Goal: Information Seeking & Learning: Learn about a topic

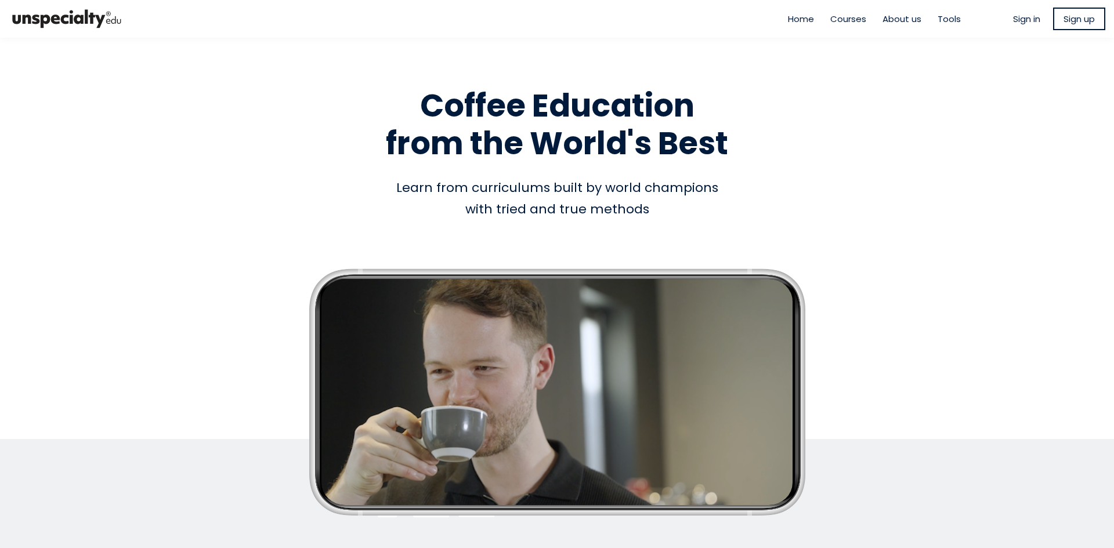
click at [1020, 20] on span "Sign in" at bounding box center [1026, 18] width 27 height 13
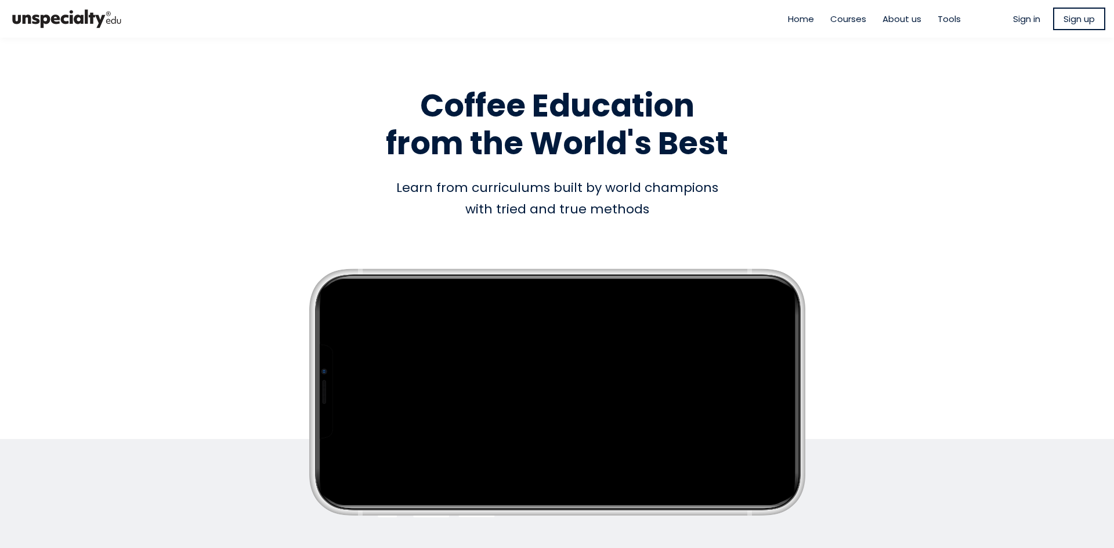
click at [1024, 20] on span "Sign in" at bounding box center [1026, 18] width 27 height 13
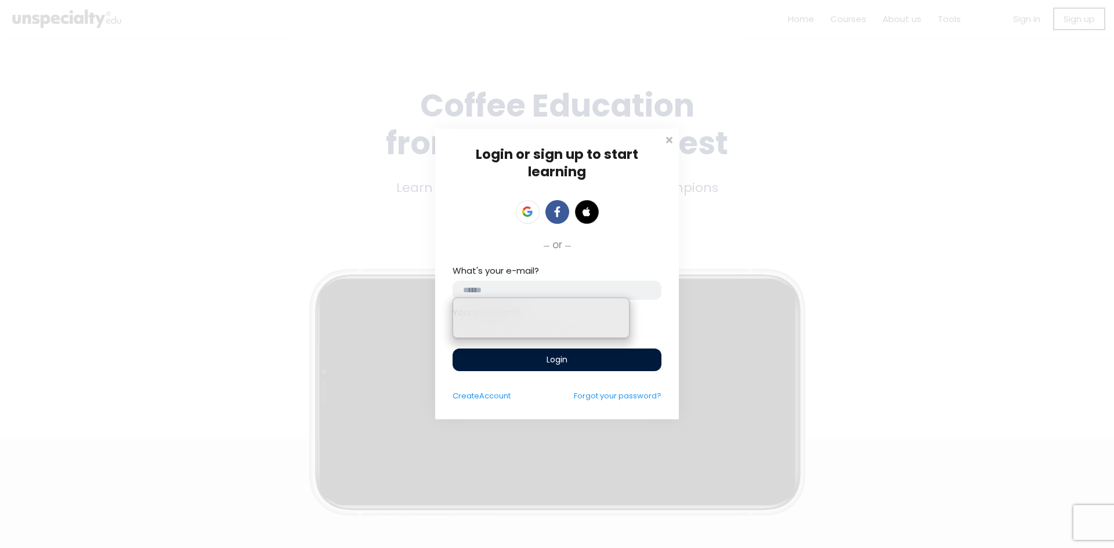
click at [527, 281] on input "email" at bounding box center [556, 290] width 209 height 19
click at [564, 285] on input "email" at bounding box center [556, 290] width 209 height 19
paste input "**********"
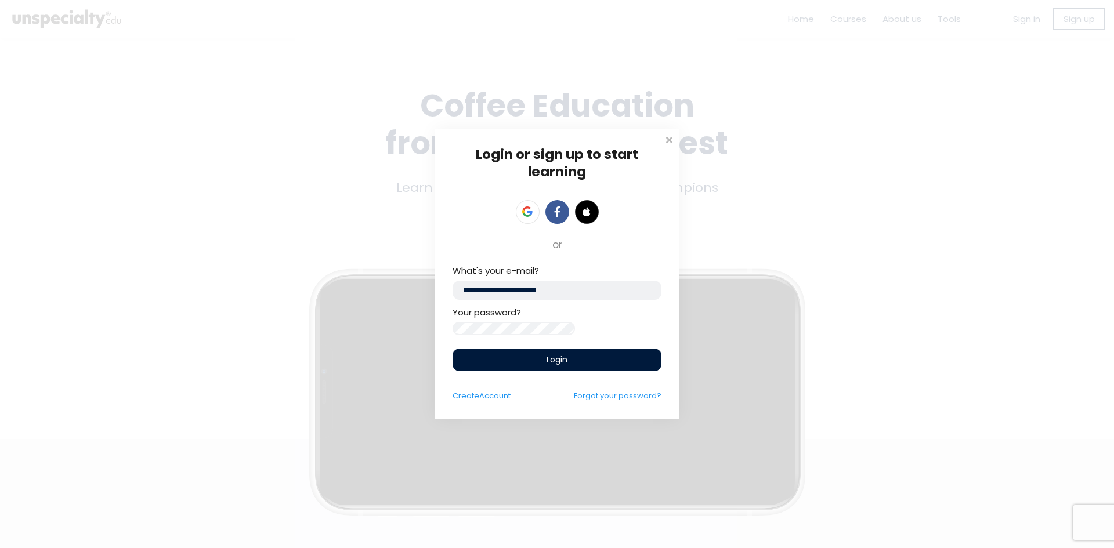
type input "**********"
click at [600, 355] on div "Login" at bounding box center [556, 360] width 209 height 23
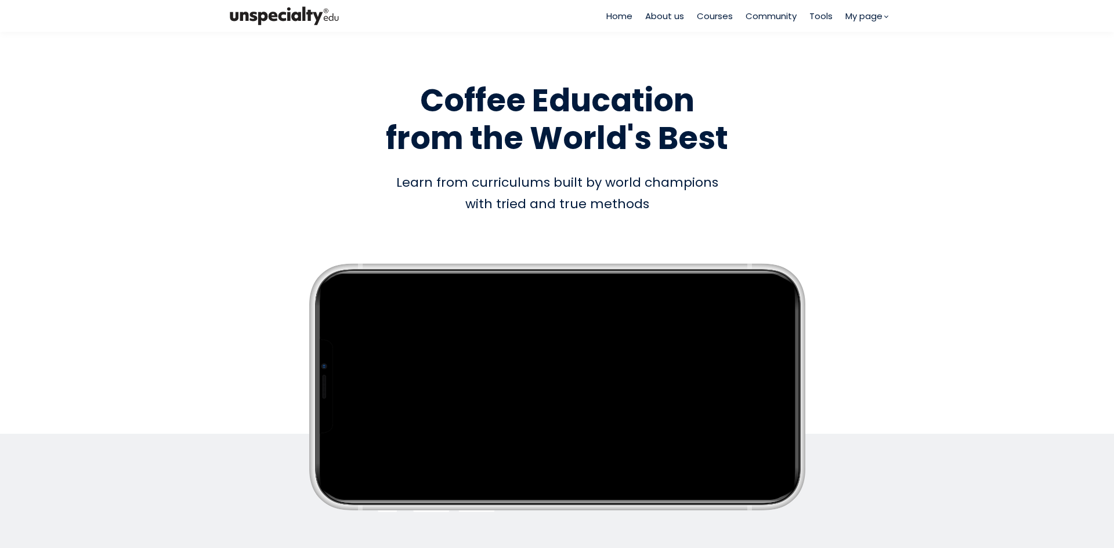
click at [716, 14] on span "Courses" at bounding box center [715, 15] width 36 height 13
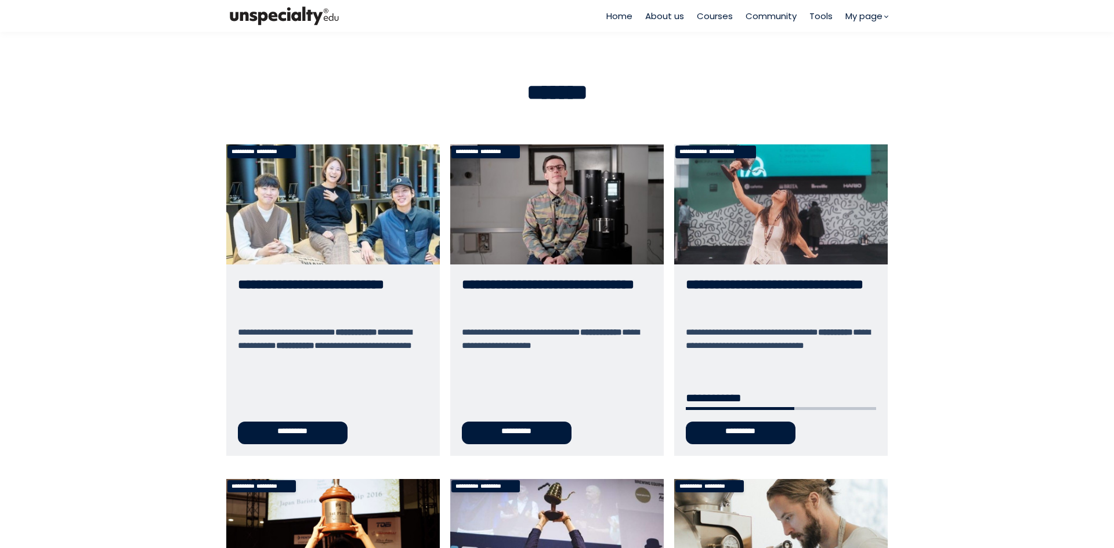
click at [749, 438] on link "**********" at bounding box center [780, 299] width 213 height 311
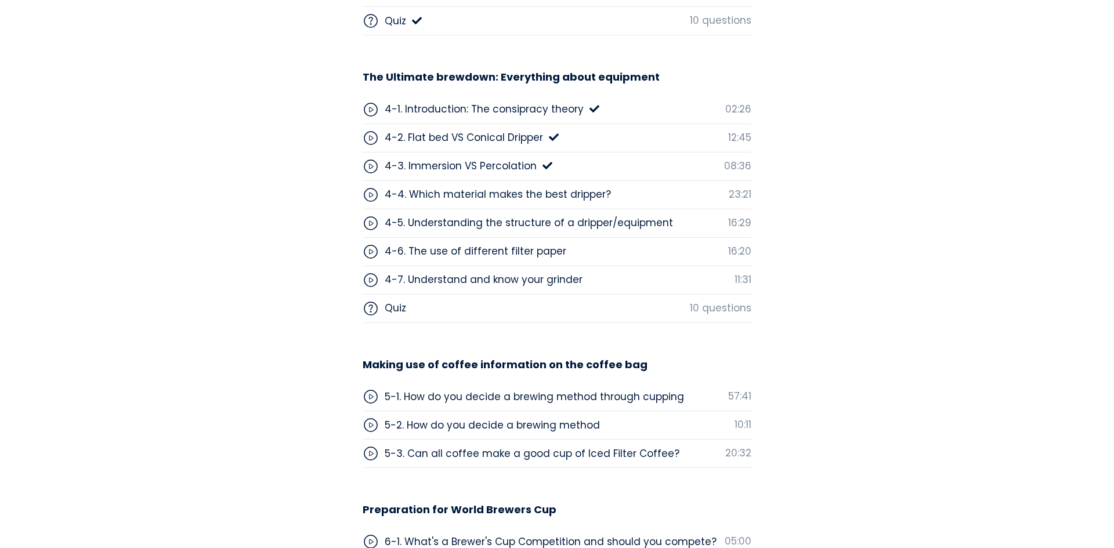
scroll to position [3596, 0]
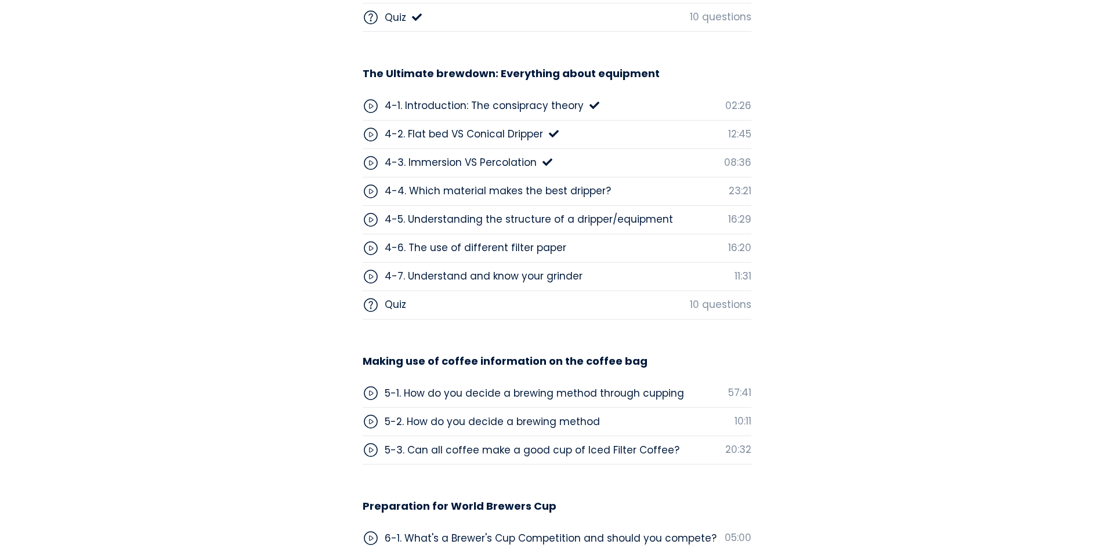
click at [501, 196] on div "4-4. Which material makes the best dripper?" at bounding box center [498, 190] width 226 height 15
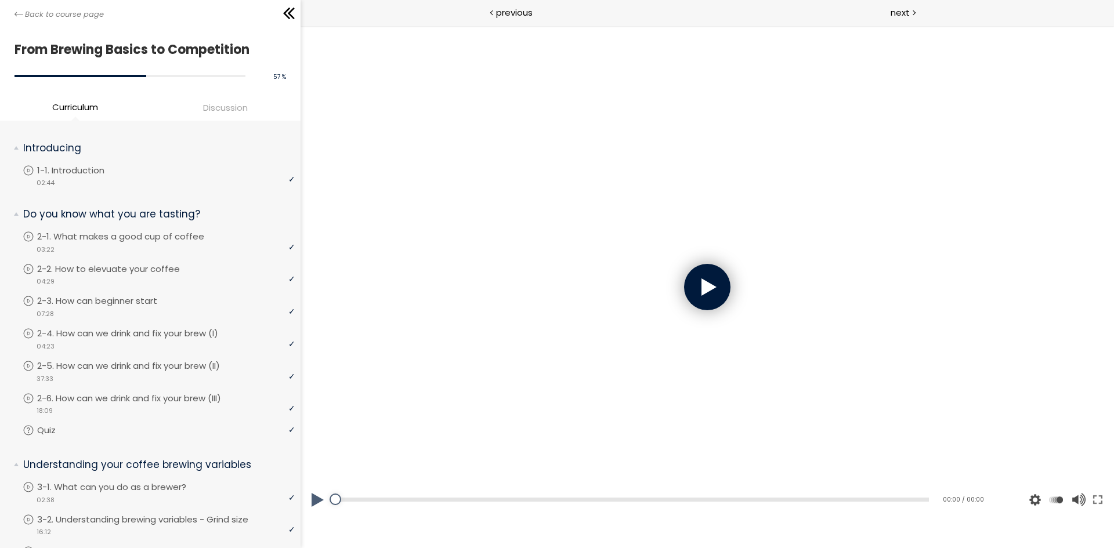
click at [727, 270] on div at bounding box center [706, 287] width 813 height 458
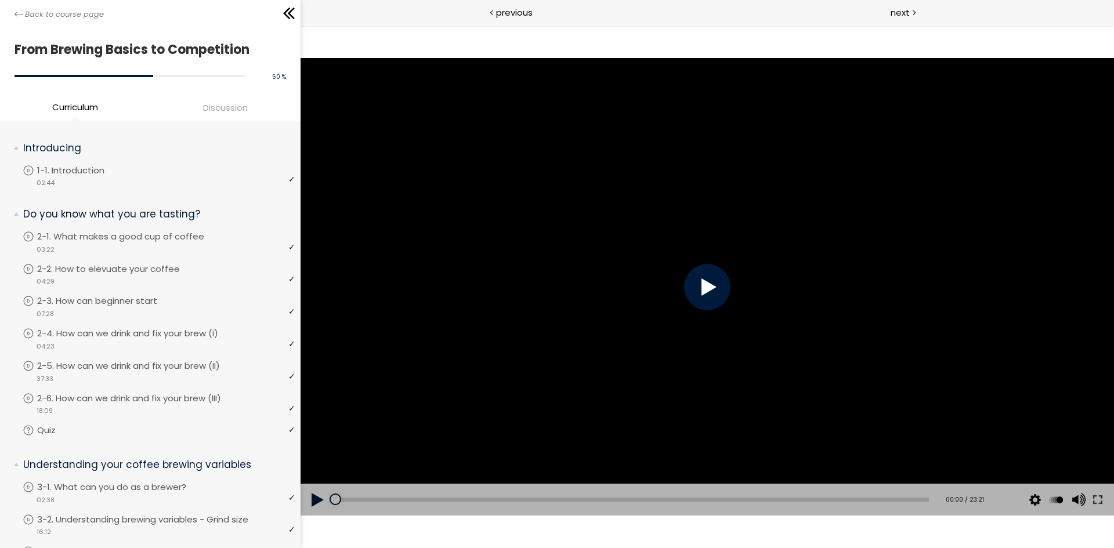
click at [702, 287] on div at bounding box center [707, 287] width 46 height 46
click at [1054, 413] on span "1.25" at bounding box center [1057, 412] width 15 height 11
click at [1058, 411] on span "1.25" at bounding box center [1057, 412] width 15 height 11
click at [903, 391] on div at bounding box center [706, 287] width 813 height 458
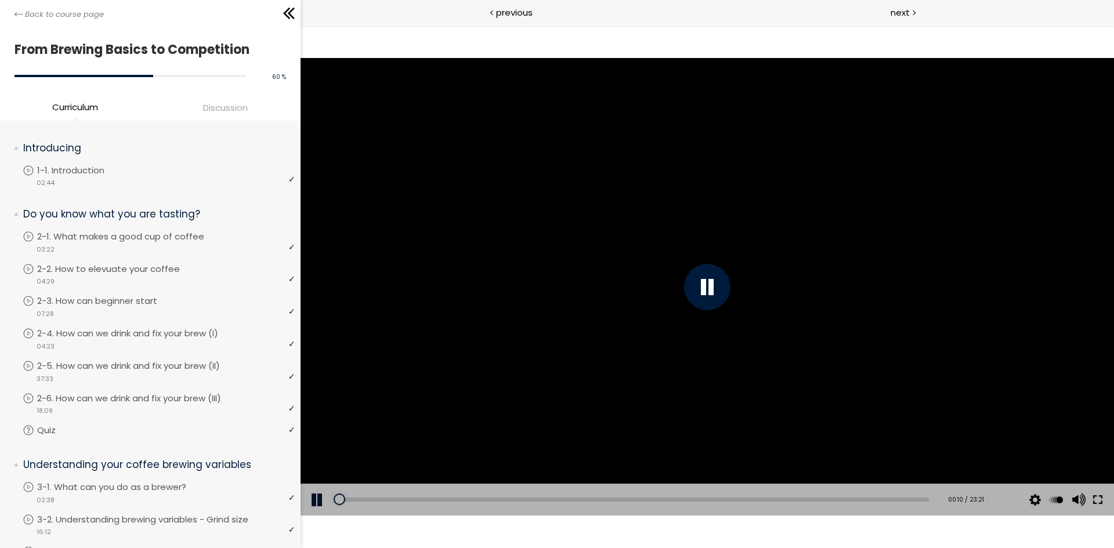
click at [1097, 499] on button at bounding box center [1097, 500] width 21 height 32
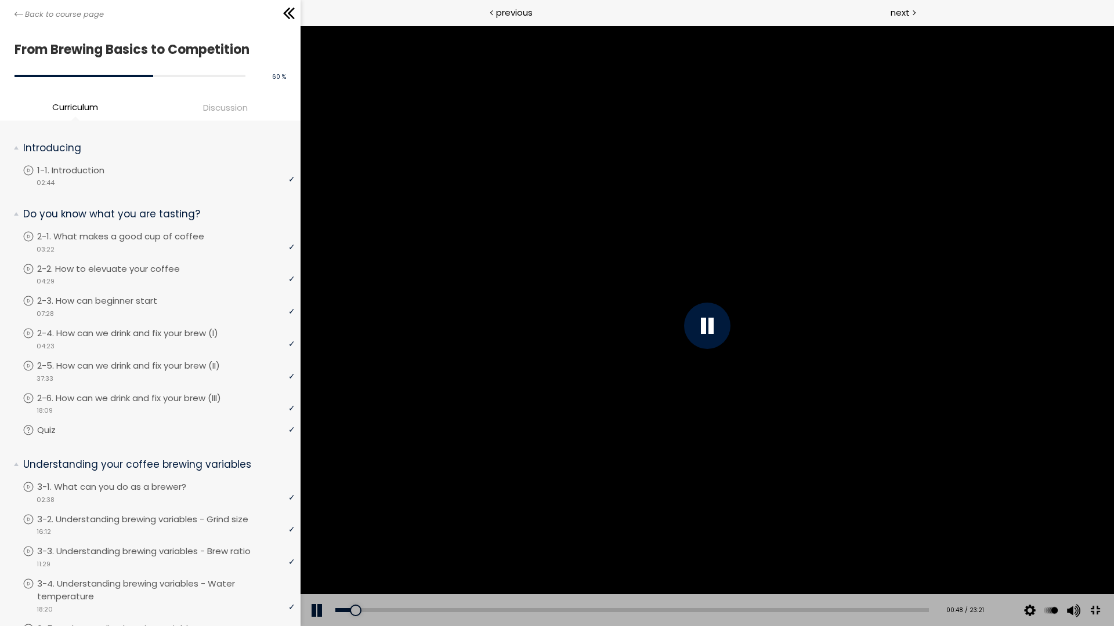
click at [730, 339] on div at bounding box center [707, 326] width 46 height 46
click at [1108, 624] on button at bounding box center [1095, 611] width 26 height 26
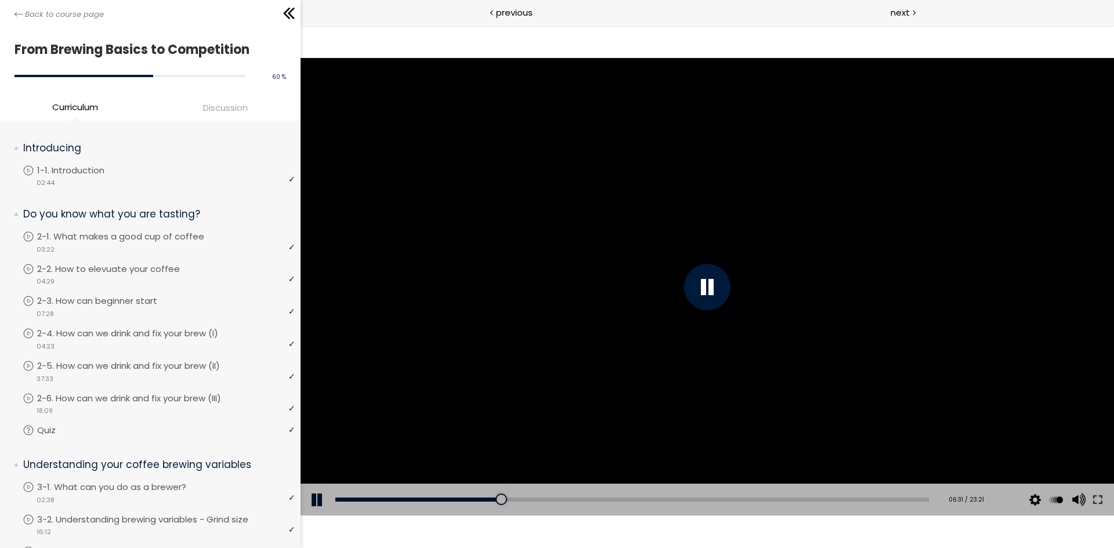
drag, startPoint x: 763, startPoint y: 532, endPoint x: 886, endPoint y: 526, distance: 123.7
click at [763, 532] on div "Click for sound @keyframes VOLUME_SMALL_WAVE_FLASH { 0% { opacity: 0; } 33% { o…" at bounding box center [706, 287] width 813 height 523
click at [1103, 498] on button at bounding box center [1097, 500] width 21 height 32
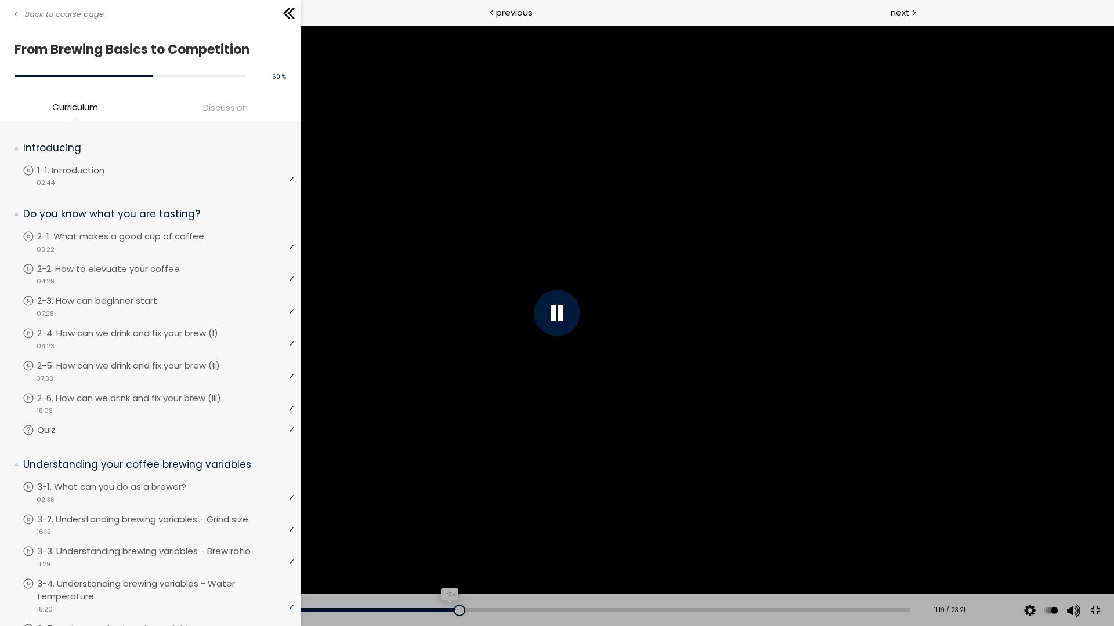
click at [444, 611] on div "11:05" at bounding box center [472, 610] width 875 height 4
click at [438, 611] on div at bounding box center [444, 611] width 12 height 12
click at [429, 611] on div "10:41" at bounding box center [472, 610] width 875 height 4
click at [418, 611] on div "10:23" at bounding box center [472, 610] width 875 height 4
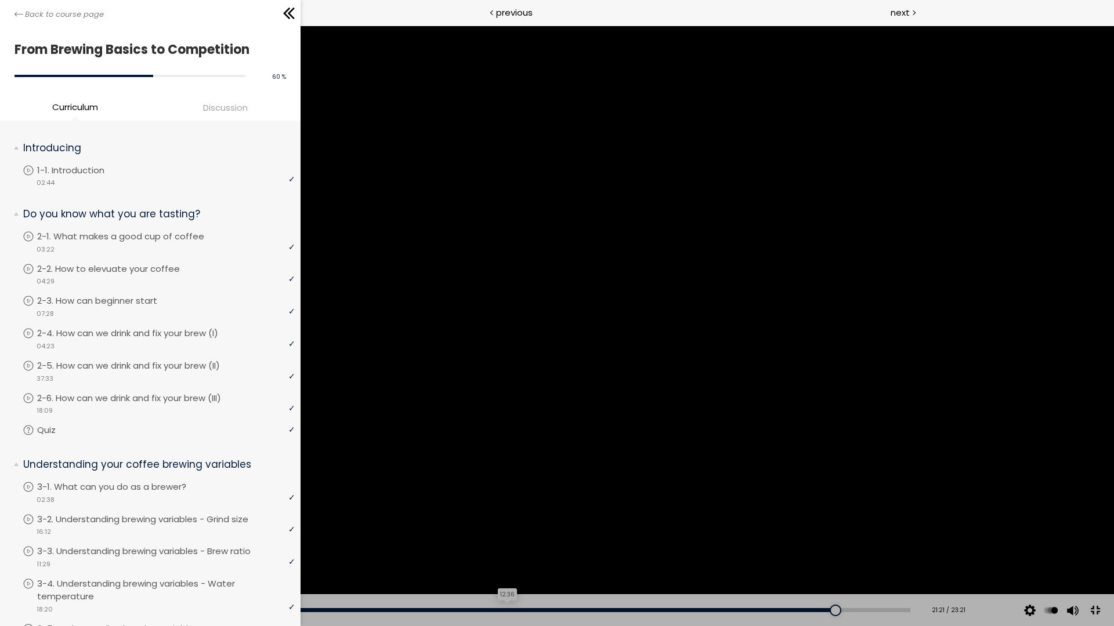
click at [499, 610] on div "12:36" at bounding box center [472, 610] width 875 height 4
click at [476, 610] on div "11:57" at bounding box center [472, 610] width 875 height 4
click at [431, 609] on div "10:44" at bounding box center [472, 610] width 875 height 4
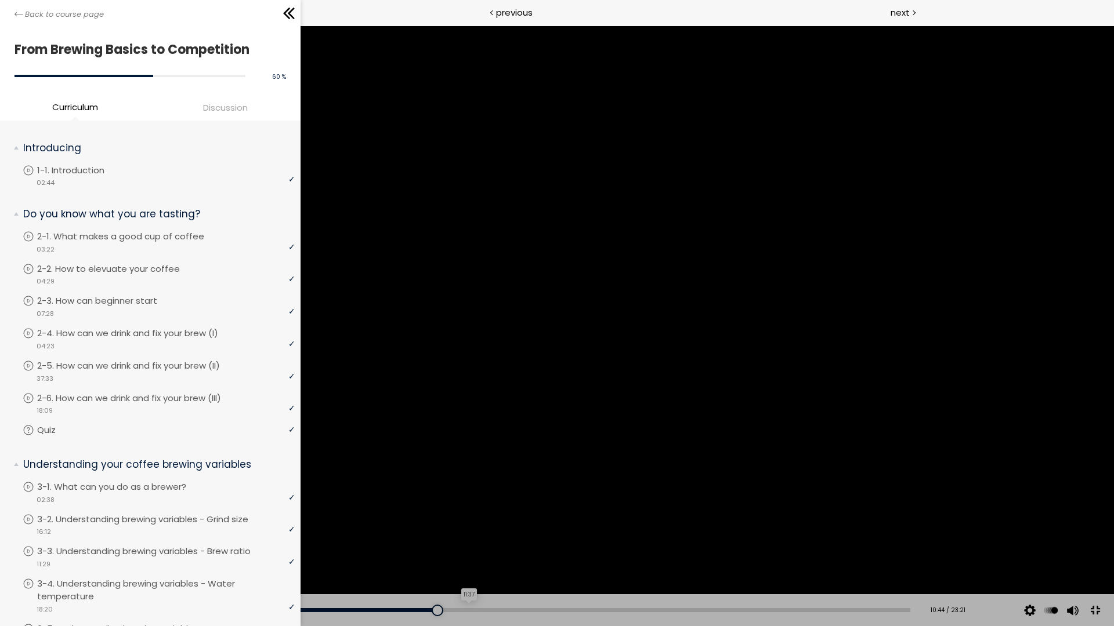
click at [468, 610] on div "11:37" at bounding box center [472, 610] width 875 height 4
click at [492, 610] on div "12:26" at bounding box center [472, 610] width 875 height 4
click at [505, 606] on div "Add chapter 12:48" at bounding box center [472, 610] width 875 height 32
click at [506, 611] on div "12:47" at bounding box center [472, 610] width 875 height 4
click at [508, 609] on div at bounding box center [514, 611] width 12 height 12
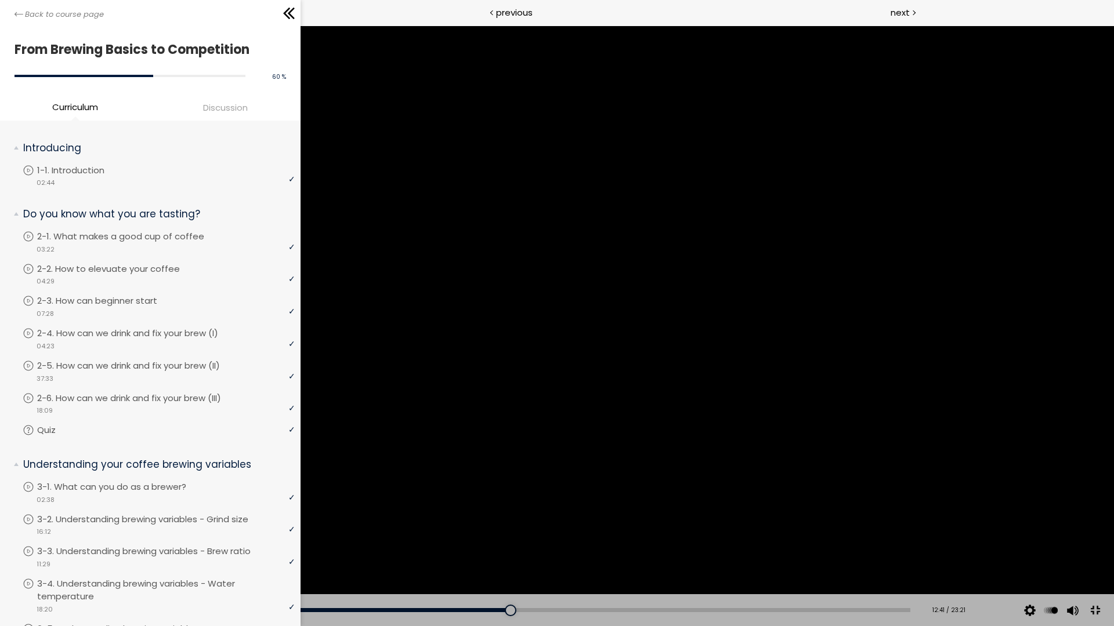
click at [520, 512] on div at bounding box center [557, 313] width 1114 height 626
click at [791, 612] on div "20:30" at bounding box center [472, 610] width 875 height 4
click at [822, 611] on div "21:20" at bounding box center [472, 610] width 875 height 4
click at [918, 476] on div at bounding box center [557, 313] width 1114 height 626
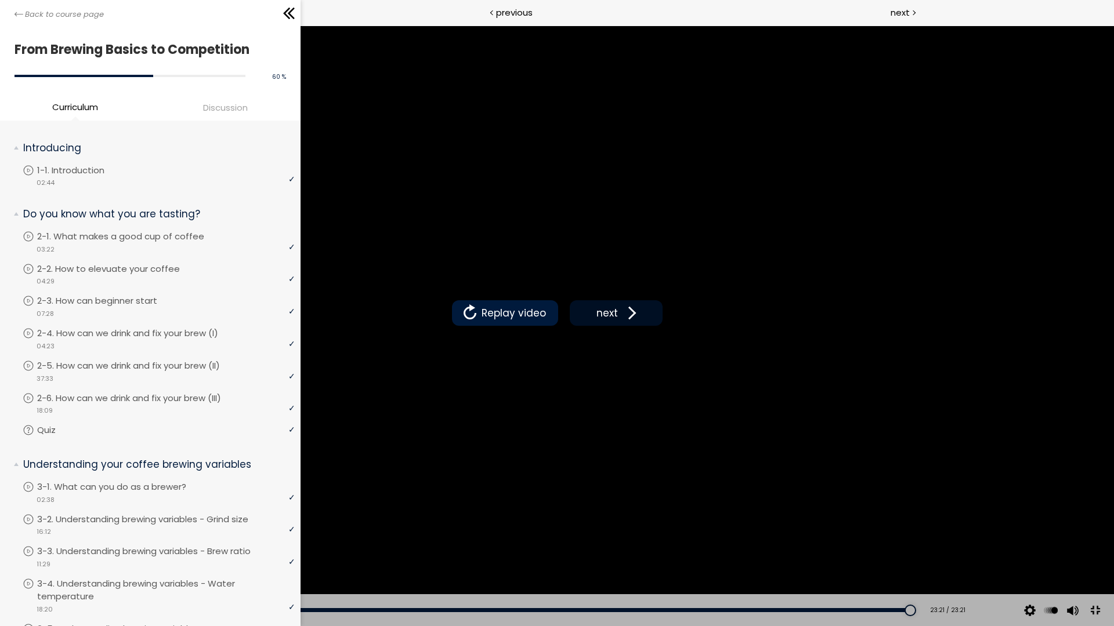
click at [626, 301] on button "next" at bounding box center [616, 313] width 93 height 26
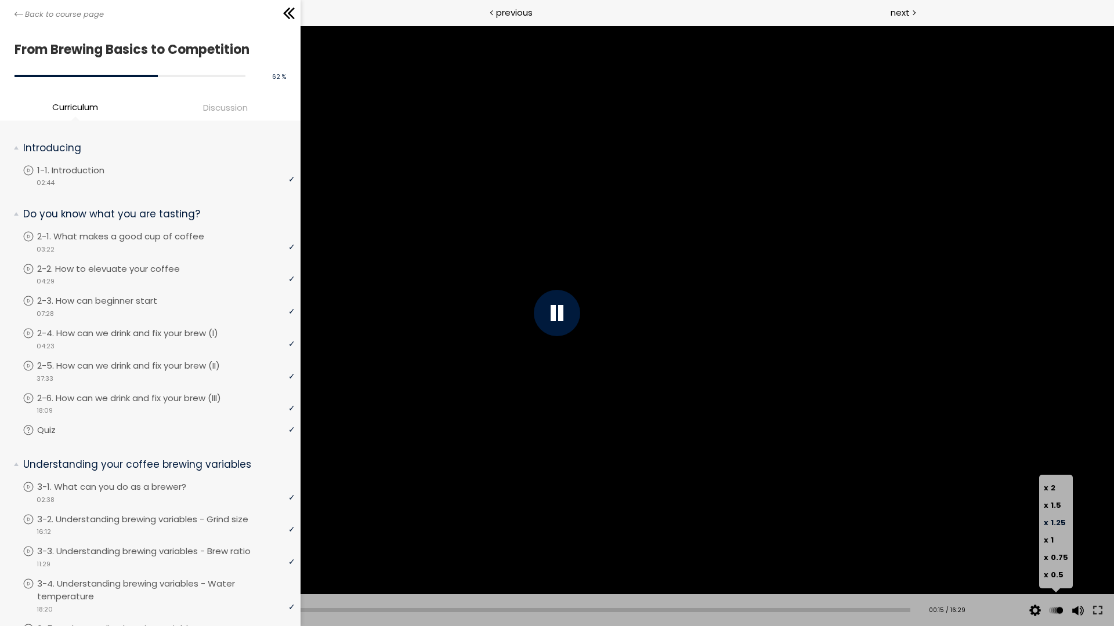
click at [1056, 523] on span "1.25" at bounding box center [1057, 522] width 15 height 11
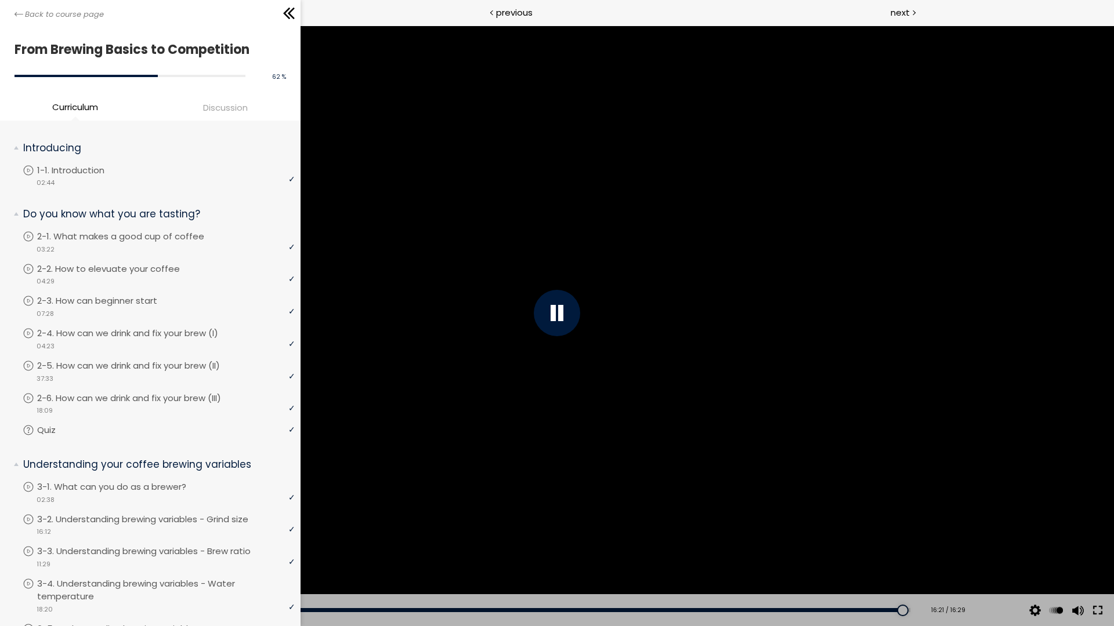
click at [1100, 613] on button at bounding box center [1097, 610] width 21 height 32
click at [1095, 604] on button at bounding box center [1095, 611] width 26 height 26
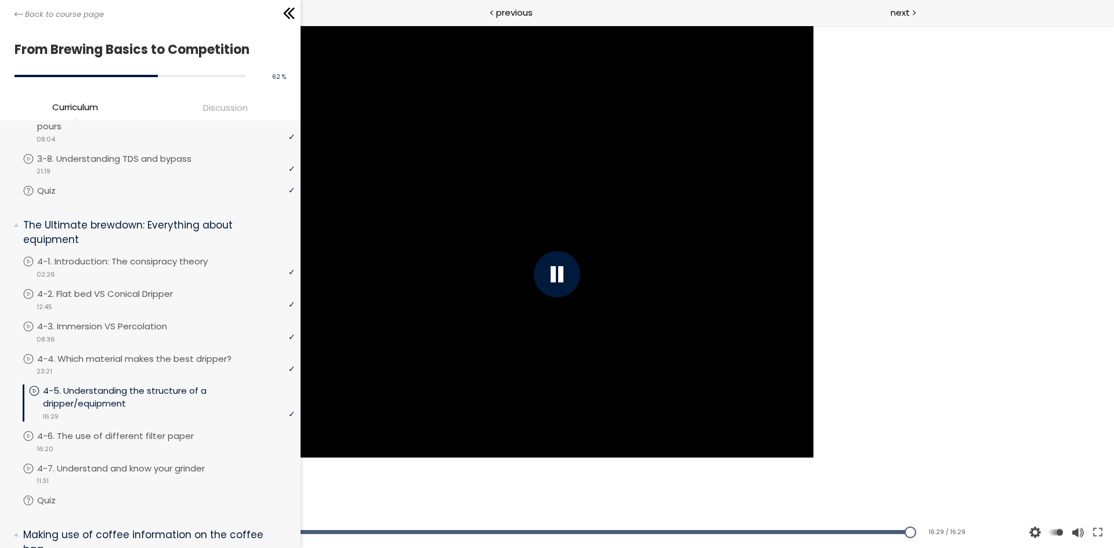
scroll to position [638, 0]
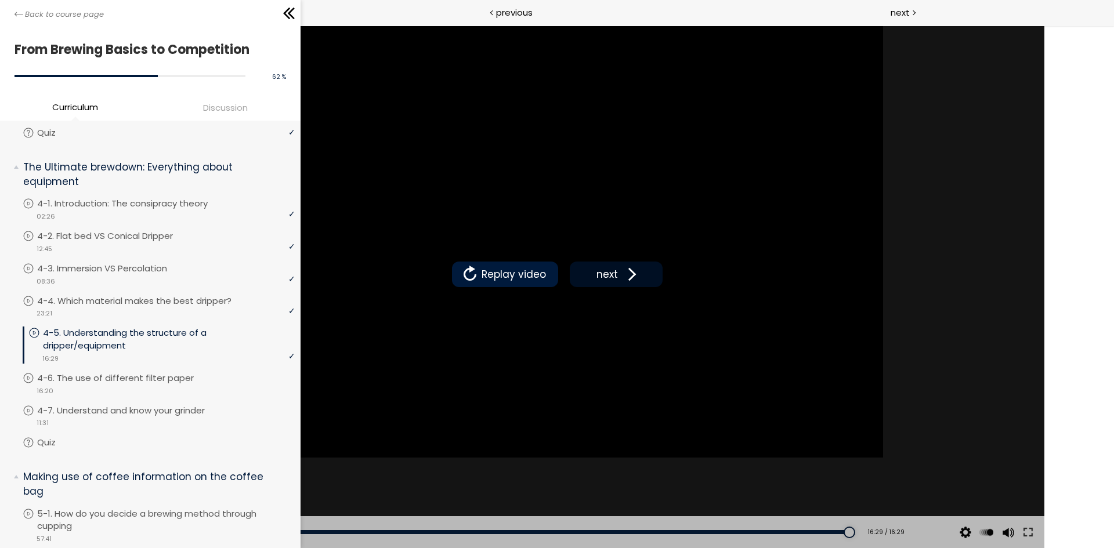
click at [593, 267] on span "next" at bounding box center [606, 274] width 27 height 15
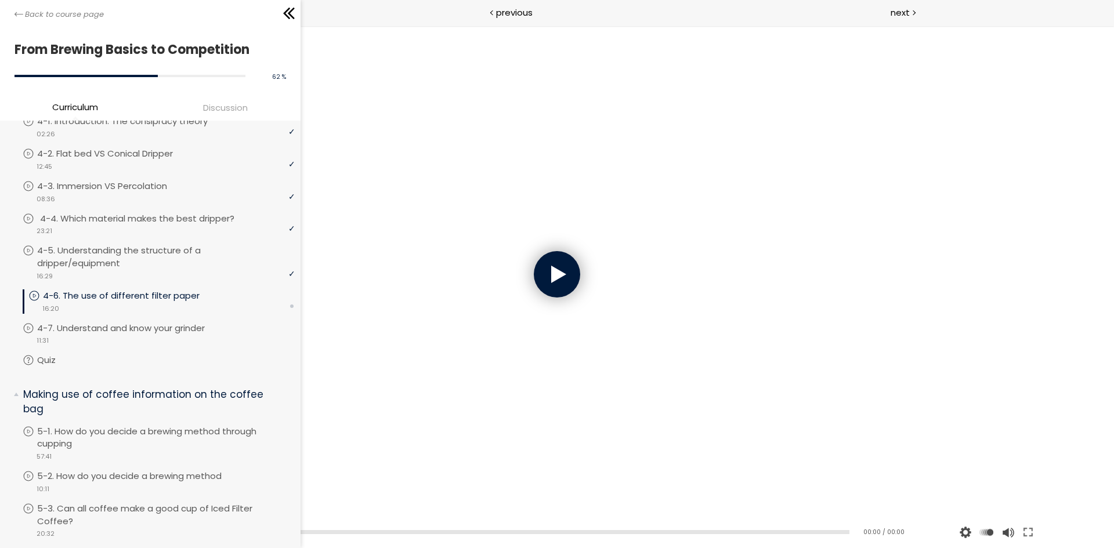
scroll to position [812, 0]
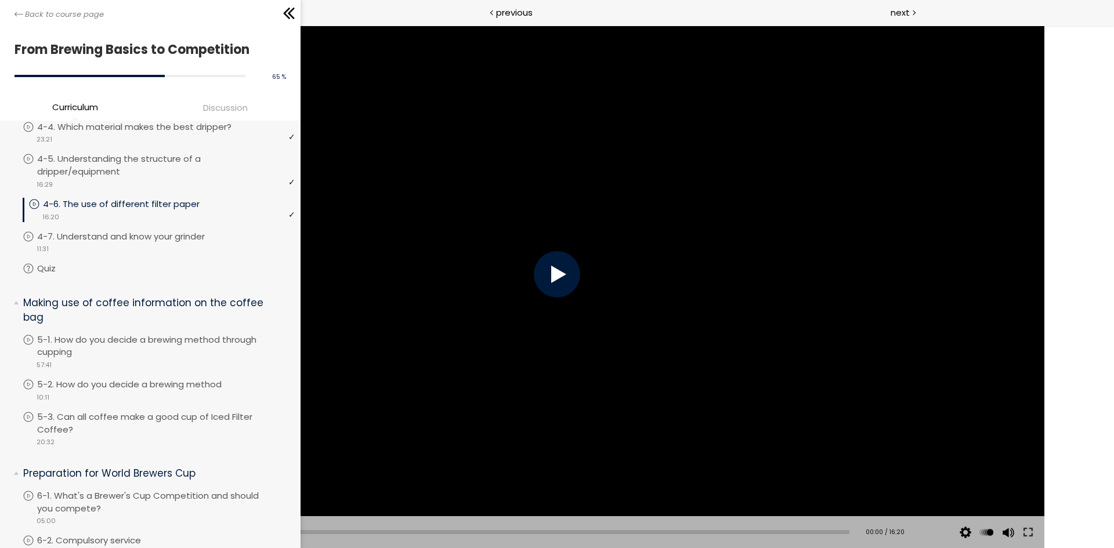
click at [70, 516] on button at bounding box center [87, 532] width 35 height 32
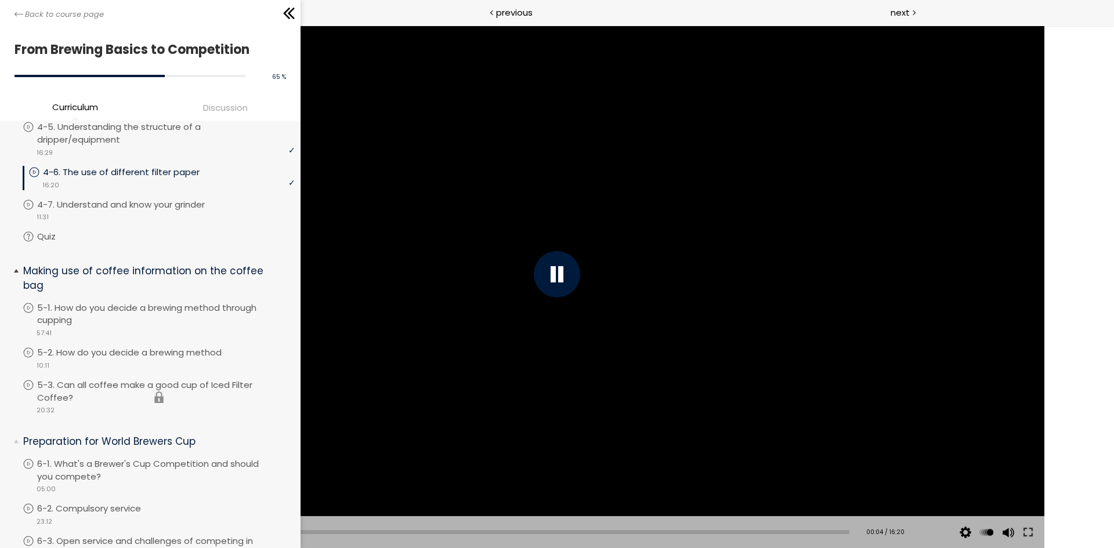
scroll to position [870, 0]
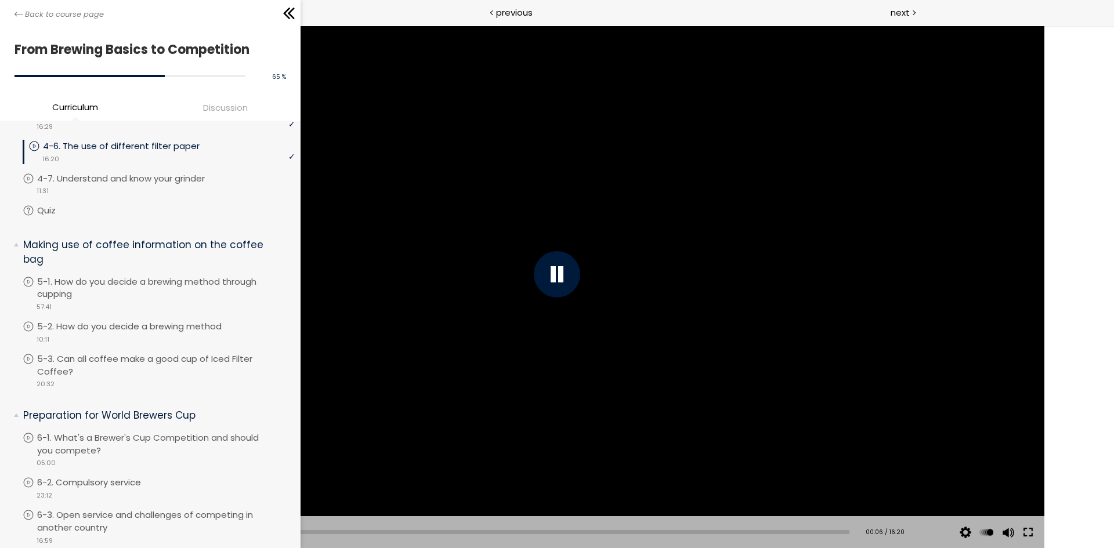
click at [1017, 516] on button at bounding box center [1027, 532] width 21 height 32
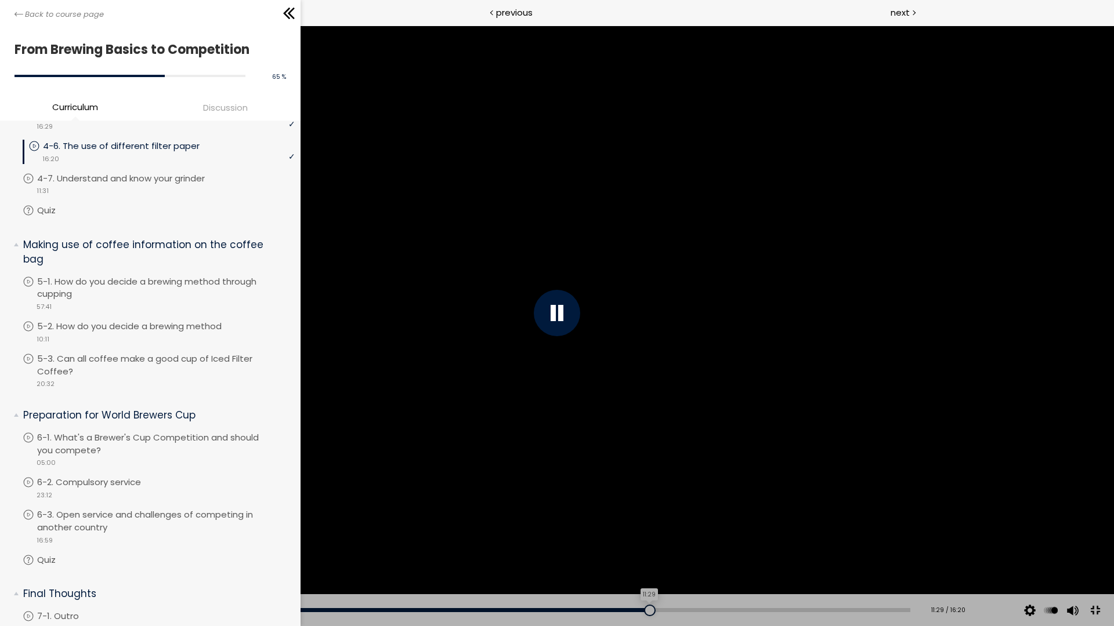
click at [644, 609] on div at bounding box center [650, 611] width 12 height 12
click at [629, 607] on div "Add chapter 11:23" at bounding box center [472, 610] width 875 height 32
click at [618, 607] on div "Add chapter 11:23" at bounding box center [472, 610] width 875 height 32
click at [630, 613] on div "Add chapter 11:04" at bounding box center [472, 610] width 875 height 32
click at [629, 609] on div "11:16" at bounding box center [472, 610] width 875 height 4
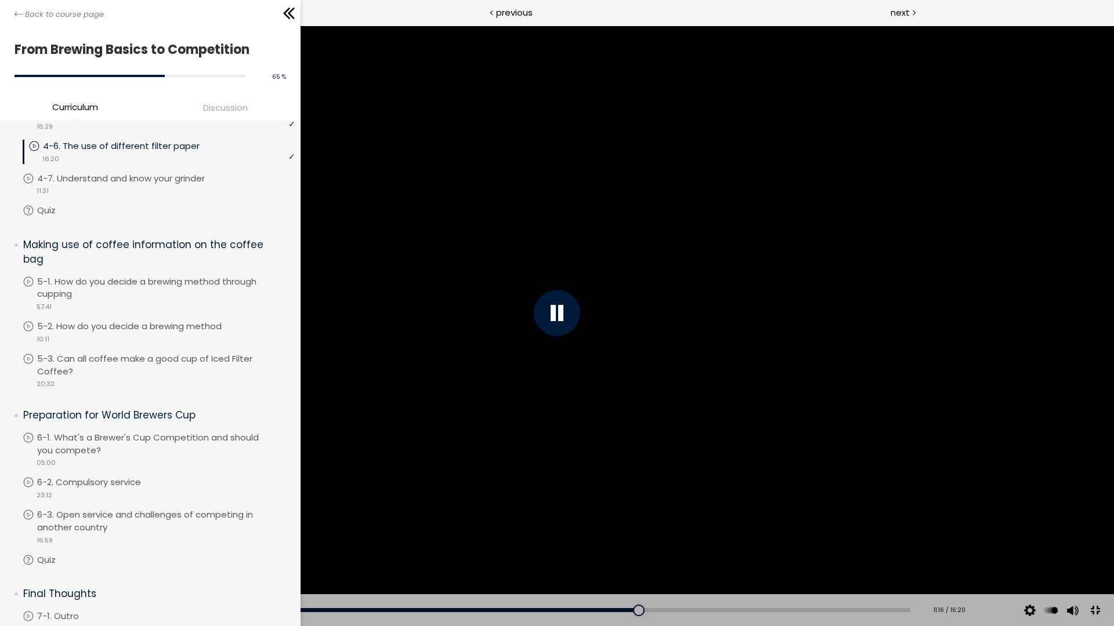
click at [621, 608] on div "Add chapter 11:16" at bounding box center [472, 610] width 875 height 32
click at [614, 608] on div "10:59" at bounding box center [472, 610] width 875 height 4
click at [610, 612] on div "Add chapter 10:52" at bounding box center [472, 610] width 875 height 32
click at [604, 609] on div "10:47" at bounding box center [472, 610] width 875 height 4
click at [592, 607] on div "Add chapter 10:36" at bounding box center [472, 610] width 875 height 32
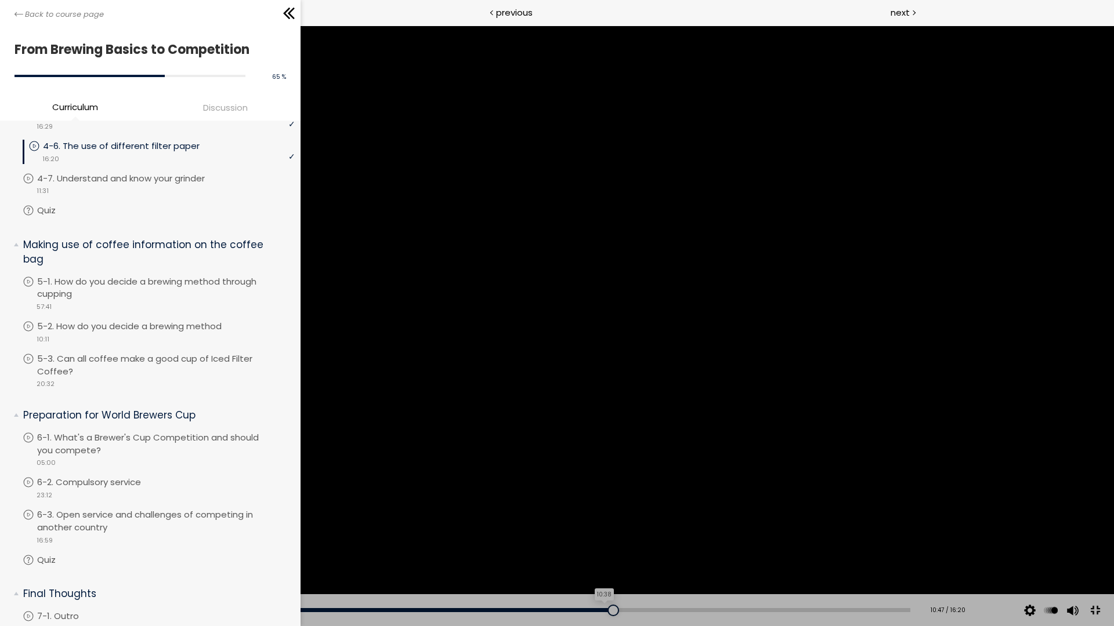
click at [595, 609] on div "10:38" at bounding box center [472, 610] width 875 height 4
click at [585, 610] on div "10:26" at bounding box center [472, 610] width 875 height 4
click at [574, 610] on div "10:13" at bounding box center [472, 610] width 875 height 4
click at [1093, 610] on button at bounding box center [1095, 611] width 26 height 26
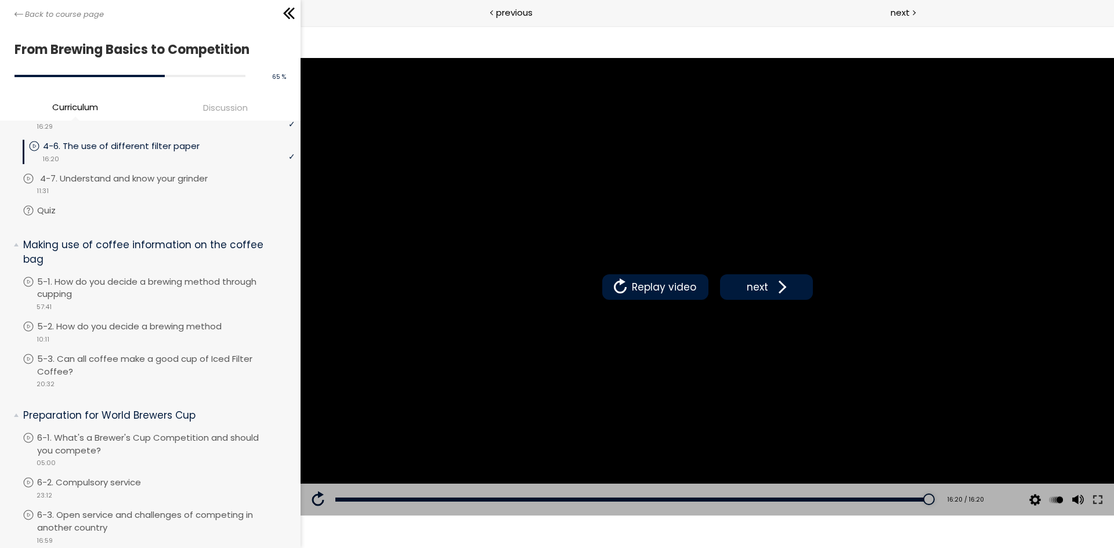
click at [193, 196] on div "video 11:31" at bounding box center [159, 190] width 272 height 12
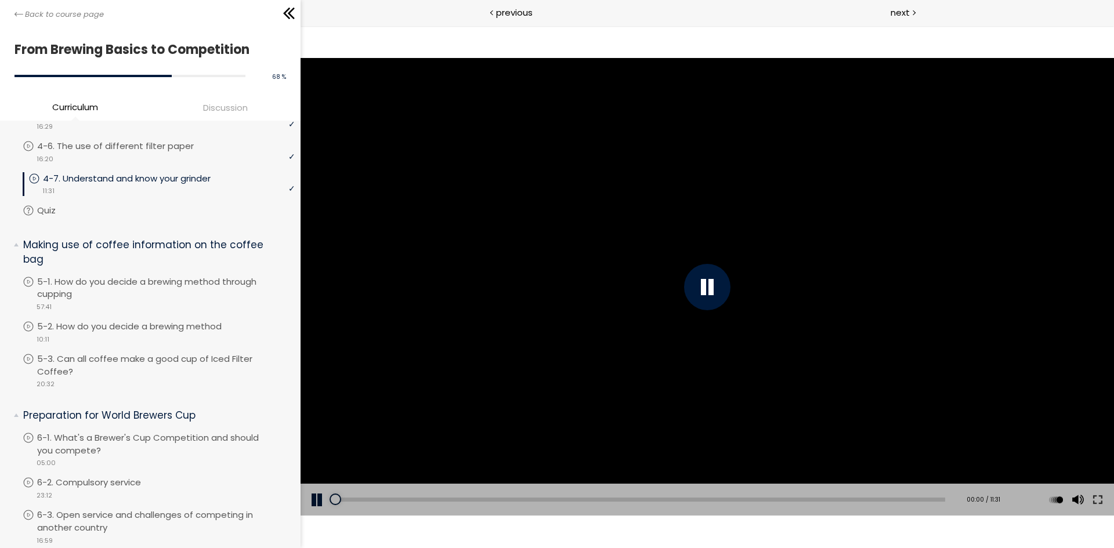
click at [721, 280] on div at bounding box center [707, 287] width 46 height 46
click at [1101, 501] on button at bounding box center [1097, 500] width 21 height 32
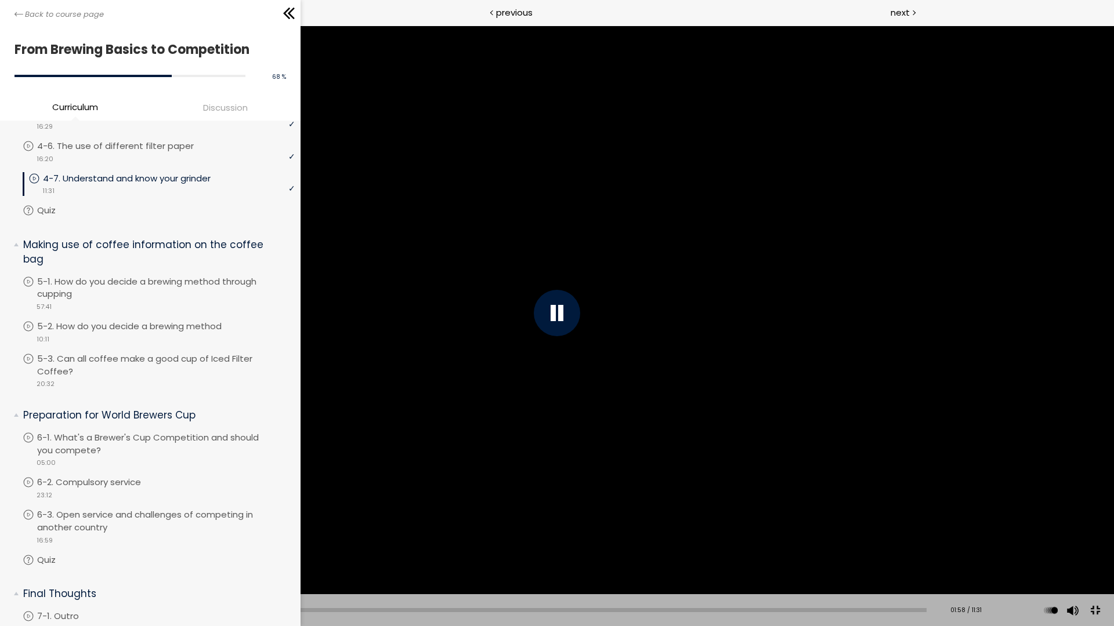
click at [145, 606] on div "Add chapter 02:20" at bounding box center [480, 610] width 891 height 32
click at [144, 608] on div "Add chapter 02:20" at bounding box center [480, 610] width 891 height 32
click at [143, 611] on div "01:25" at bounding box center [480, 610] width 891 height 4
click at [128, 611] on div "01:14" at bounding box center [480, 610] width 891 height 4
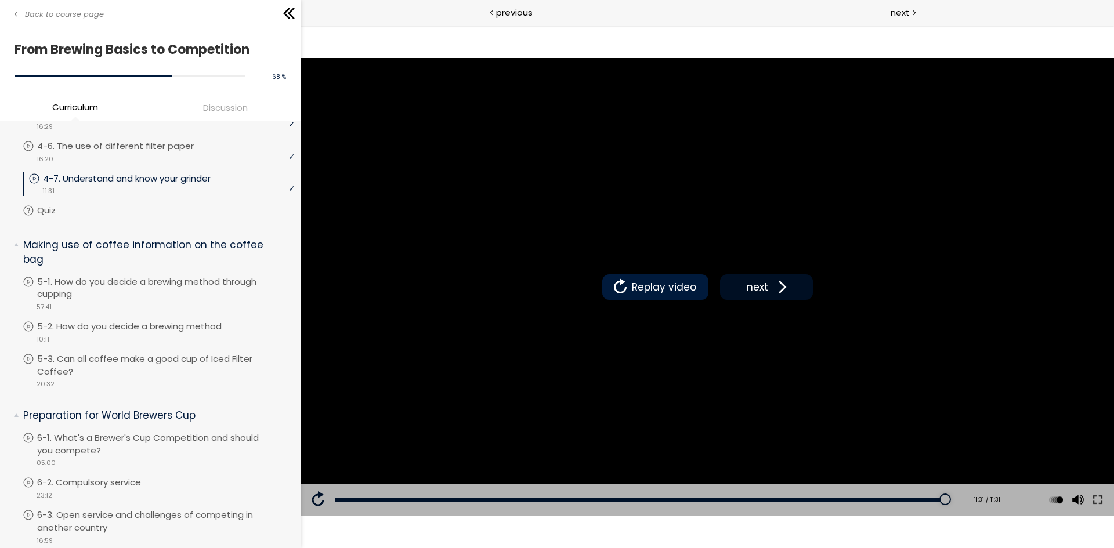
click at [753, 284] on span "next" at bounding box center [757, 287] width 27 height 15
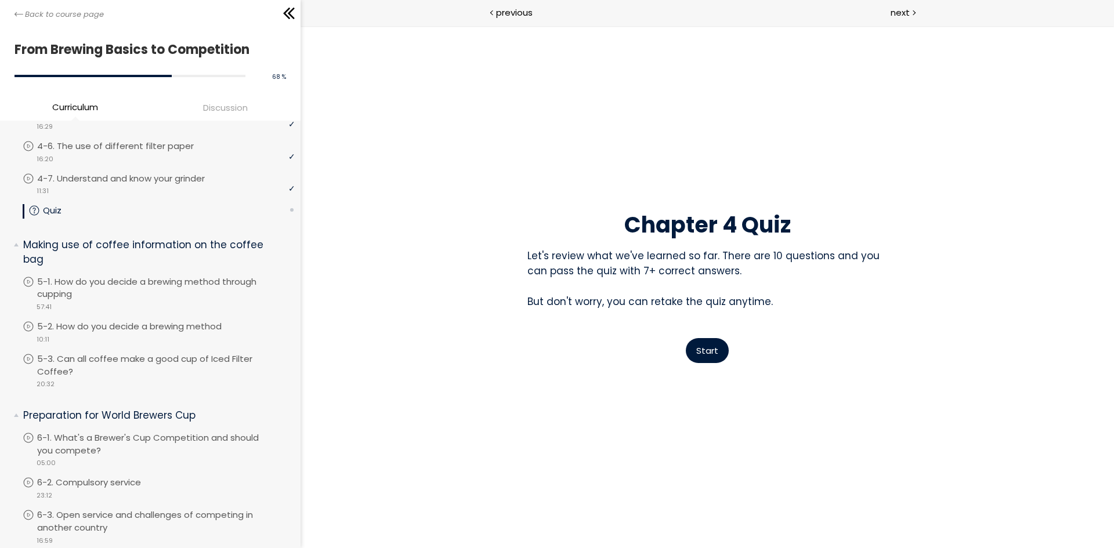
click at [708, 353] on span "Start" at bounding box center [707, 351] width 22 height 12
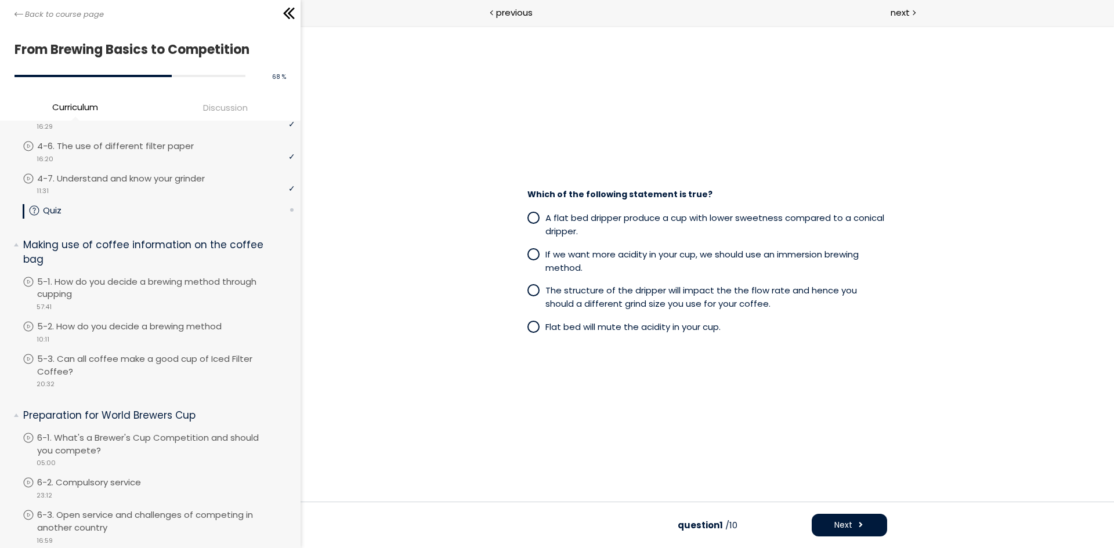
click at [626, 298] on span "The structure of the dripper will impact the the flow rate and hence you should…" at bounding box center [700, 297] width 311 height 26
click at [846, 525] on span "Next" at bounding box center [843, 525] width 18 height 12
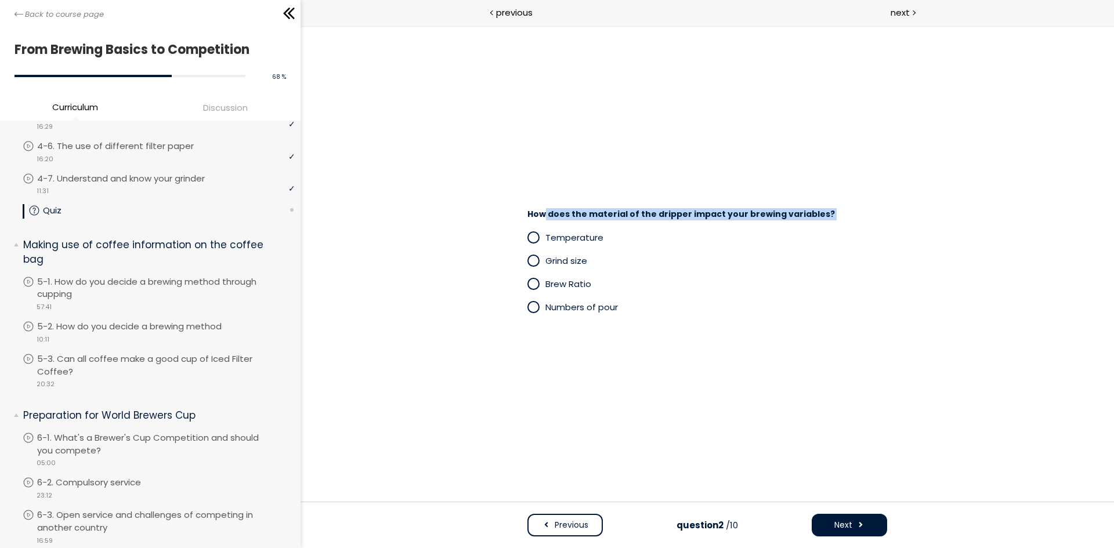
drag, startPoint x: 545, startPoint y: 211, endPoint x: 775, endPoint y: 224, distance: 231.2
click at [775, 224] on div "How does the material of the dripper impact your brewing variables? Temperature…" at bounding box center [707, 264] width 383 height 122
click at [554, 238] on span "Temperature" at bounding box center [574, 237] width 58 height 12
click at [854, 513] on div "Previous question 2 /10 Next" at bounding box center [706, 525] width 813 height 46
click at [849, 526] on span "Next" at bounding box center [843, 525] width 18 height 12
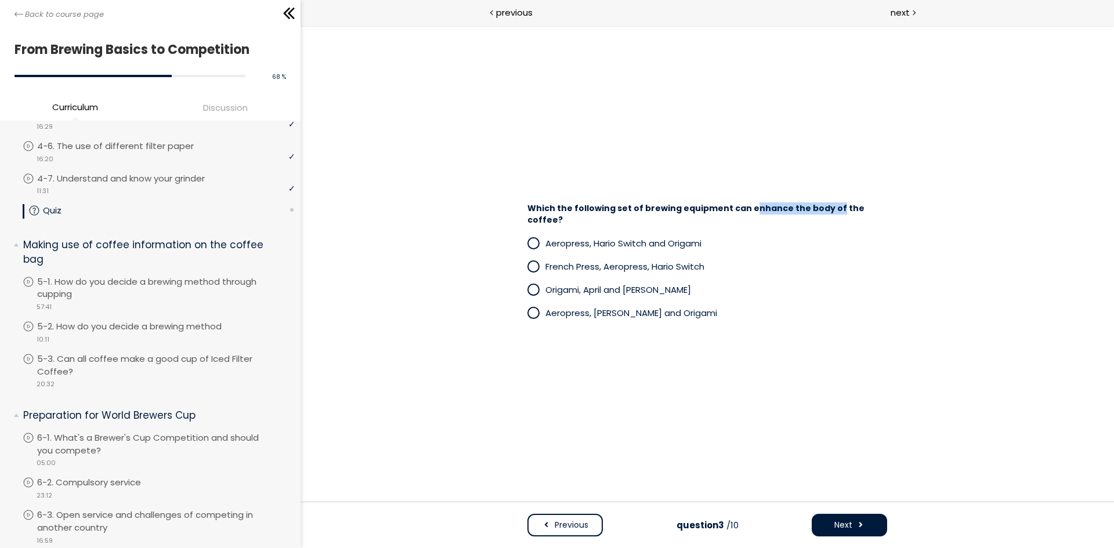
drag, startPoint x: 742, startPoint y: 216, endPoint x: 821, endPoint y: 216, distance: 78.9
click at [821, 216] on span "Which the following set of brewing equipment can enhance the body of the coffee?" at bounding box center [695, 213] width 337 height 23
click at [680, 262] on span "French Press, Aeropress, Hario Switch" at bounding box center [624, 266] width 159 height 12
click at [857, 520] on span at bounding box center [860, 525] width 8 height 12
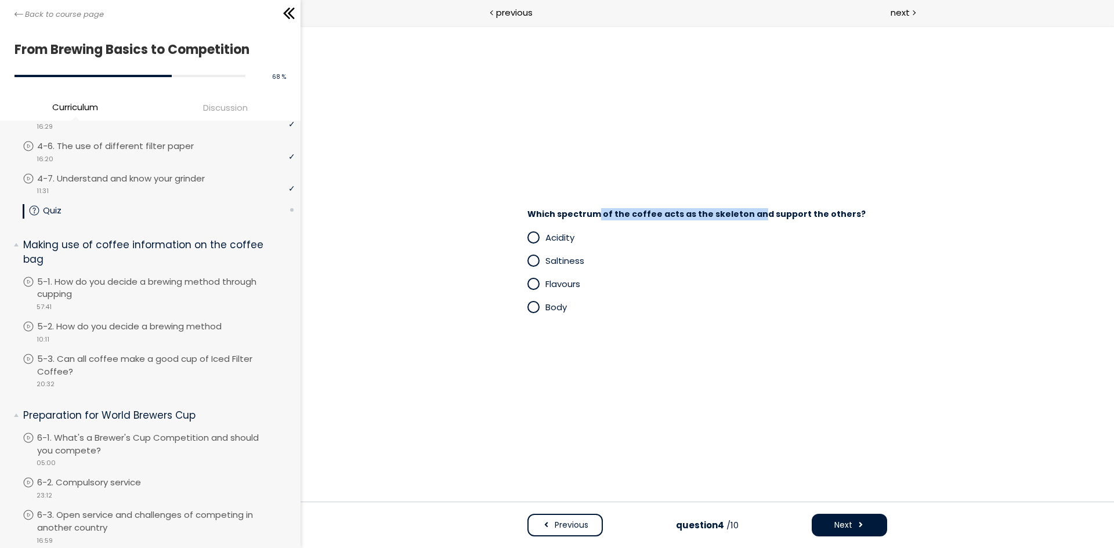
drag, startPoint x: 596, startPoint y: 215, endPoint x: 745, endPoint y: 212, distance: 149.7
click at [745, 212] on span "Which spectrum of the coffee acts as the skeleton and support the others?" at bounding box center [696, 214] width 338 height 12
click at [560, 299] on div "Body" at bounding box center [707, 306] width 360 height 23
click at [536, 306] on span at bounding box center [533, 307] width 10 height 10
click at [553, 282] on span "Flavours" at bounding box center [562, 284] width 35 height 12
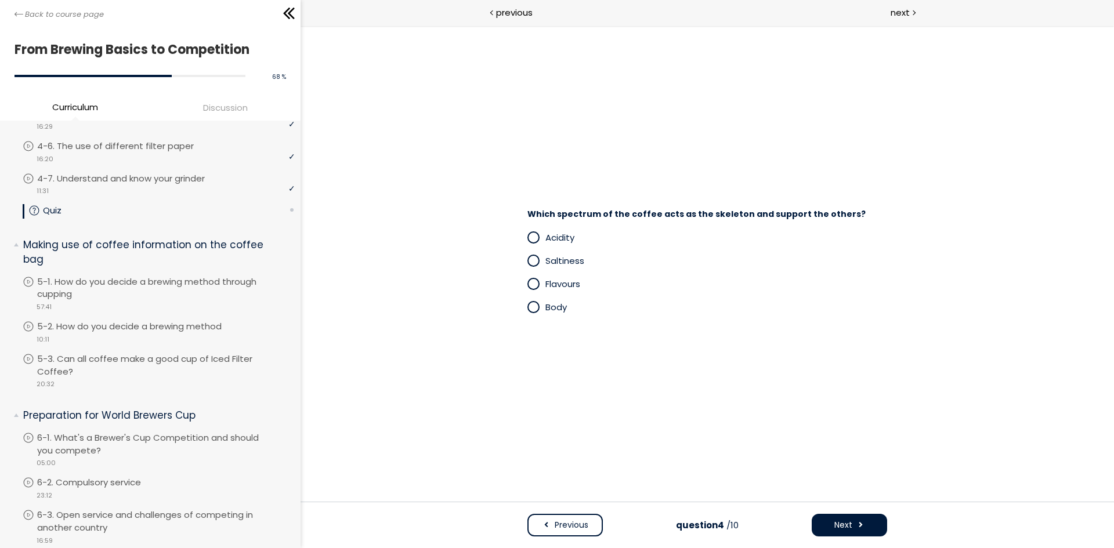
click at [877, 518] on button "Next" at bounding box center [848, 525] width 75 height 23
click at [553, 239] on span "Plastic" at bounding box center [559, 237] width 28 height 12
click at [866, 523] on button "Next" at bounding box center [848, 525] width 75 height 23
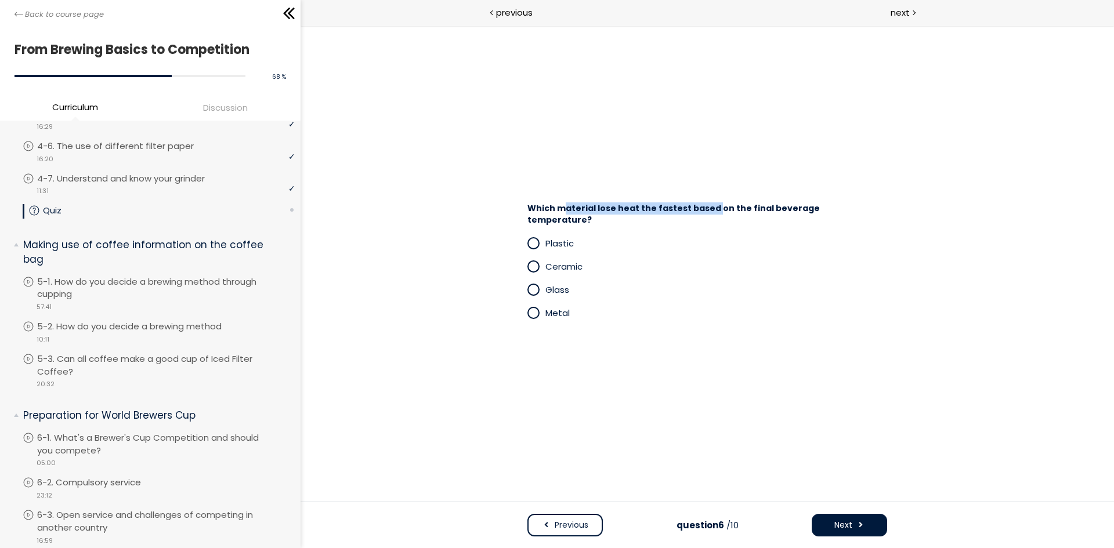
drag, startPoint x: 561, startPoint y: 213, endPoint x: 706, endPoint y: 213, distance: 145.0
click at [706, 213] on span "Which material lose heat the fastest based on the final beverage temperature?" at bounding box center [673, 213] width 292 height 23
click at [550, 287] on span "Glass" at bounding box center [557, 290] width 24 height 12
click at [854, 523] on button "Next" at bounding box center [848, 525] width 75 height 23
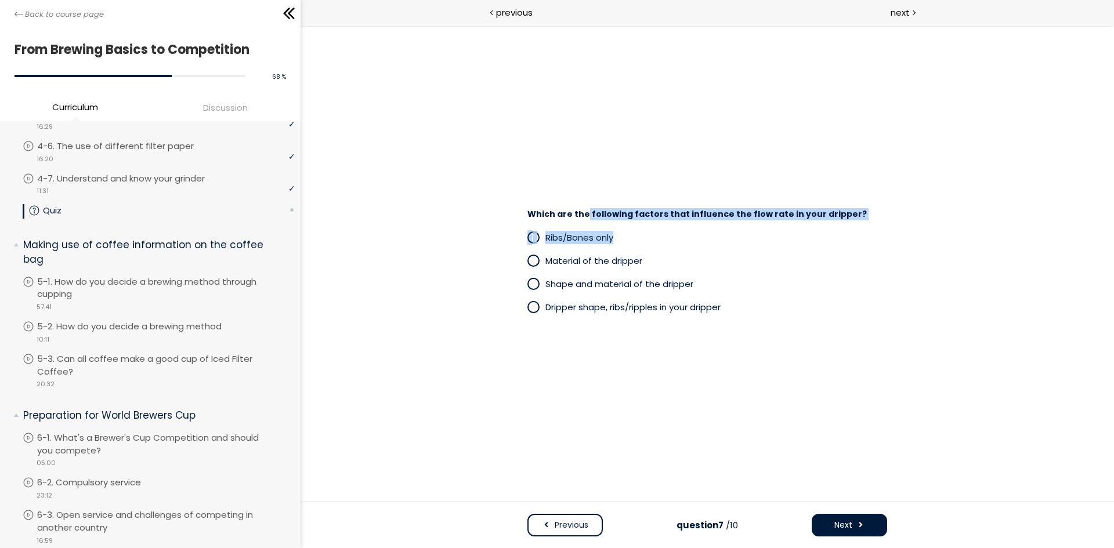
drag, startPoint x: 585, startPoint y: 218, endPoint x: 705, endPoint y: 226, distance: 120.9
click at [705, 226] on div "Which are the following factors that influence the flow rate in your dripper? R…" at bounding box center [707, 264] width 383 height 122
click at [603, 310] on span "Dripper shape, ribs/ripples in your dripper" at bounding box center [632, 307] width 175 height 12
click at [860, 517] on button "Next" at bounding box center [848, 525] width 75 height 23
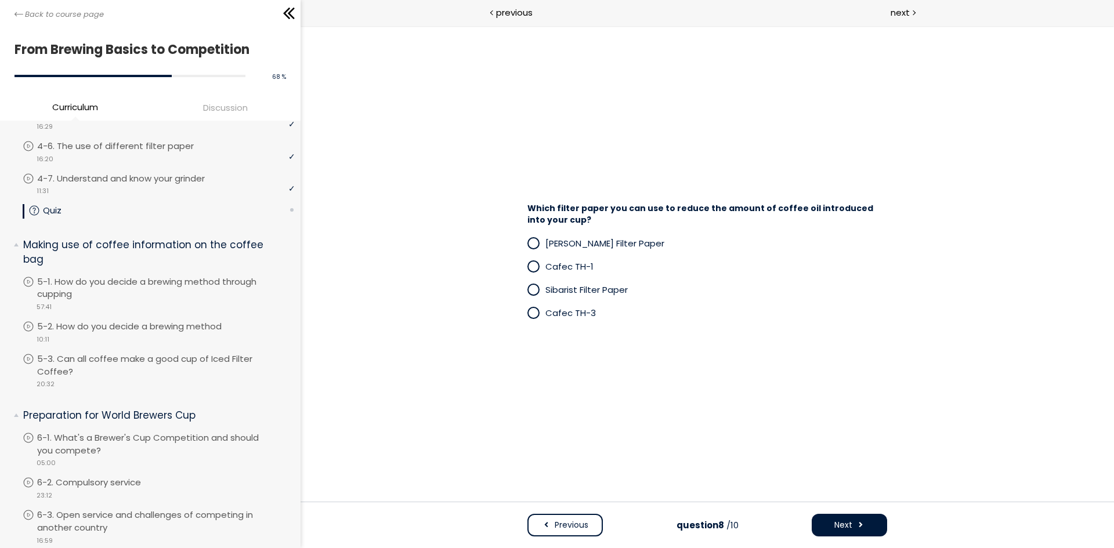
click at [561, 267] on span "Cafec TH-1" at bounding box center [569, 266] width 48 height 12
click at [854, 521] on button "Next" at bounding box center [848, 525] width 75 height 23
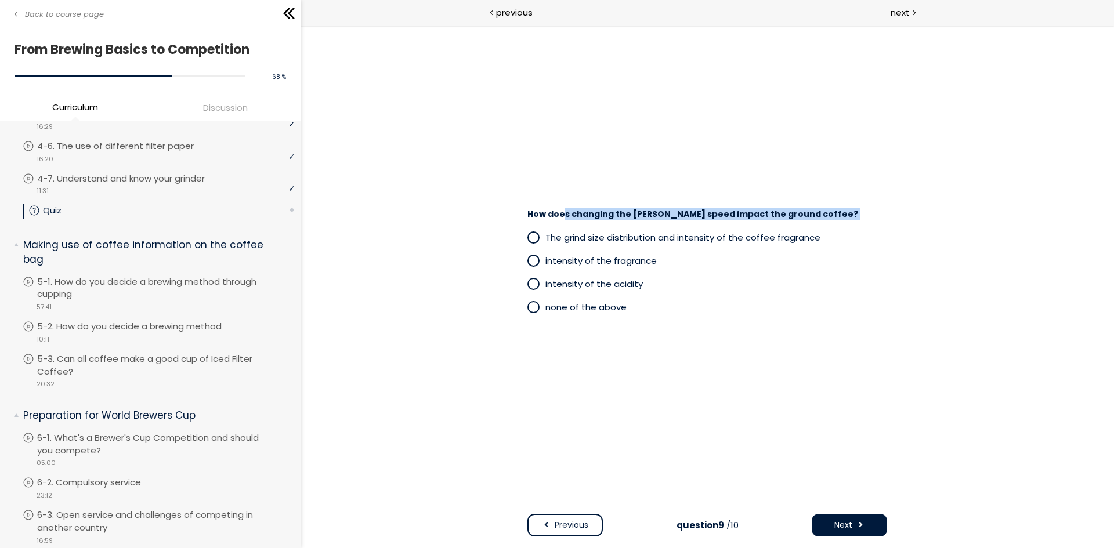
drag, startPoint x: 572, startPoint y: 219, endPoint x: 712, endPoint y: 221, distance: 139.8
click at [712, 221] on div "How does changing the [PERSON_NAME] speed impact the ground coffee? The grind s…" at bounding box center [707, 264] width 383 height 122
click at [640, 233] on span "The grind size distribution and intensity of the coffee fragrance" at bounding box center [682, 237] width 275 height 12
click at [841, 531] on span "Next" at bounding box center [843, 525] width 18 height 12
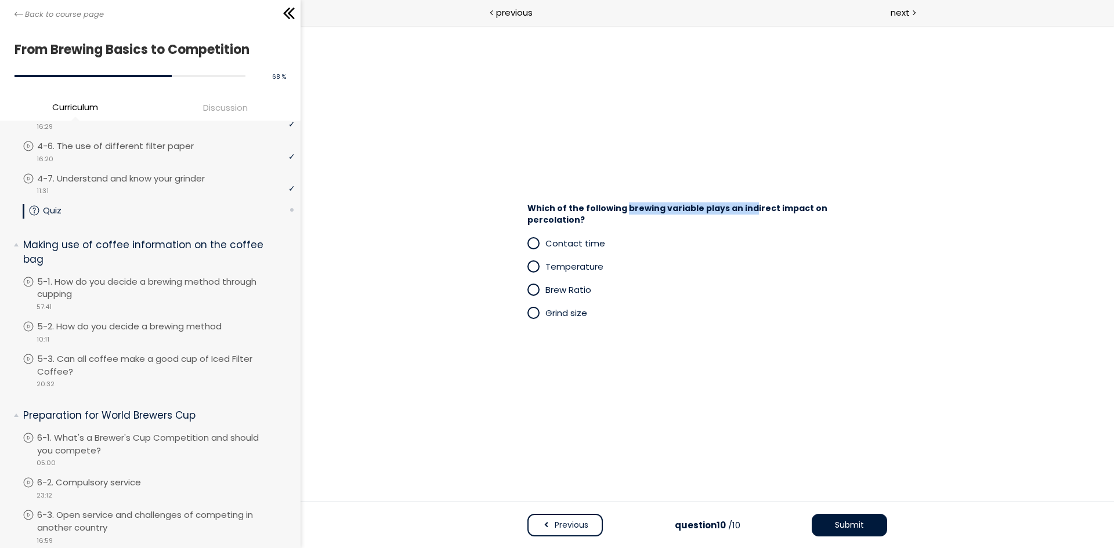
drag, startPoint x: 622, startPoint y: 216, endPoint x: 744, endPoint y: 217, distance: 121.8
click at [744, 217] on span "Which of the following brewing variable plays an indirect impact on percolation?" at bounding box center [677, 213] width 300 height 23
click at [576, 237] on span "Contact time" at bounding box center [575, 243] width 60 height 12
click at [854, 518] on button "Submit" at bounding box center [848, 525] width 75 height 23
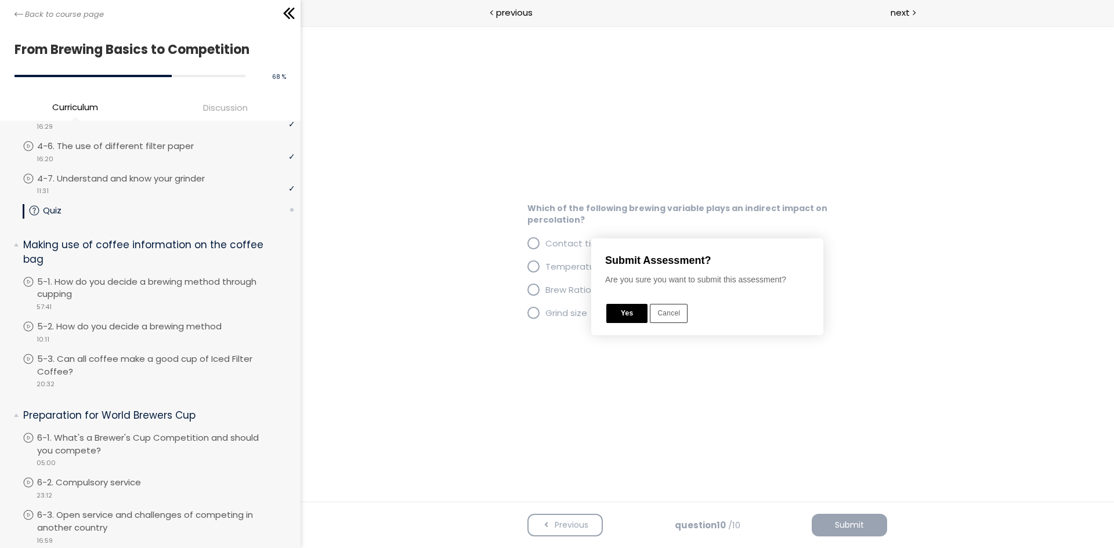
click at [630, 313] on button "Yes" at bounding box center [626, 313] width 41 height 19
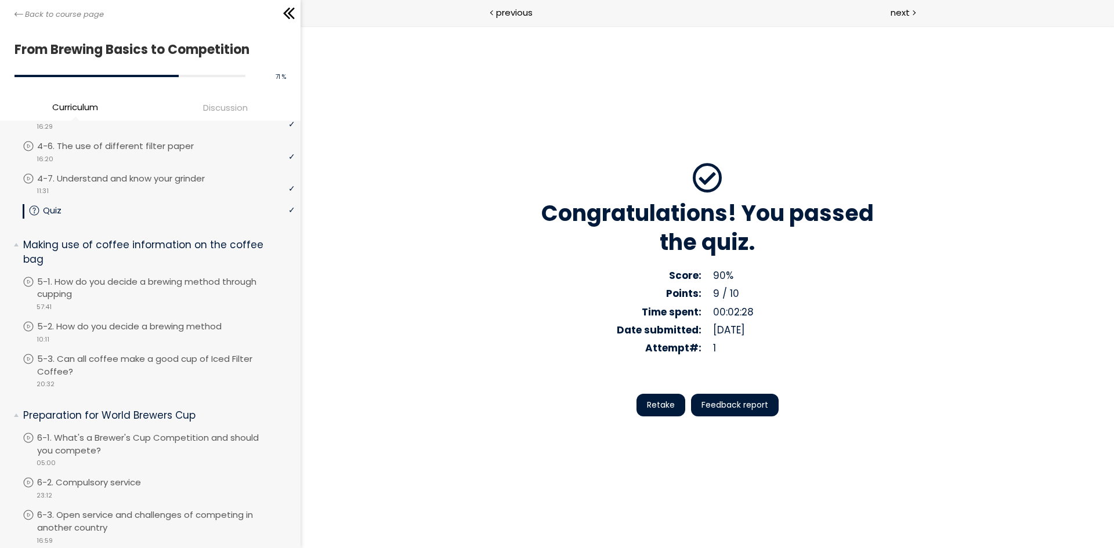
click at [743, 404] on span "Feedback report" at bounding box center [734, 405] width 67 height 12
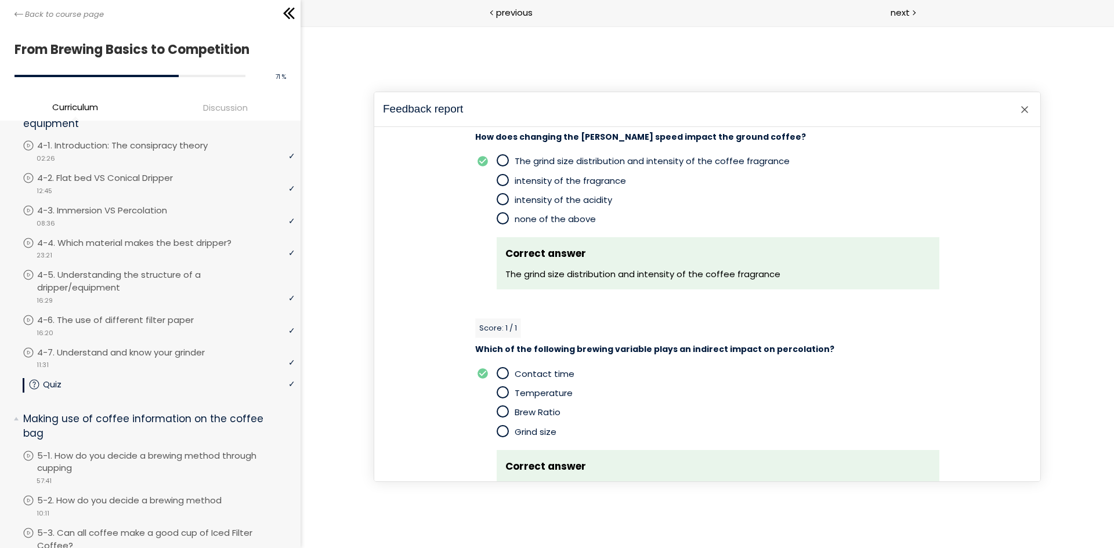
scroll to position [1814, 0]
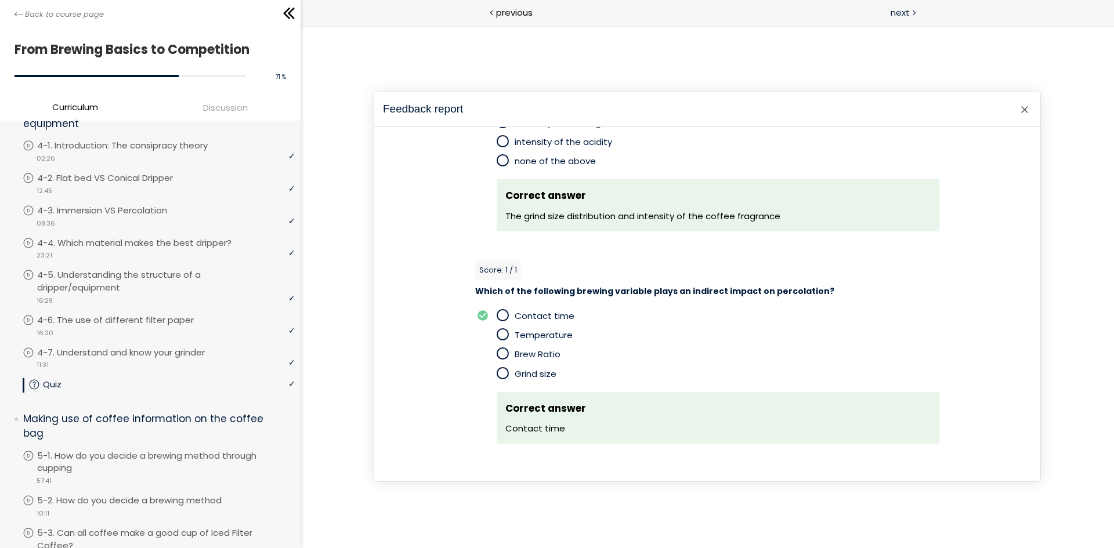
click at [893, 9] on span "next" at bounding box center [899, 12] width 19 height 13
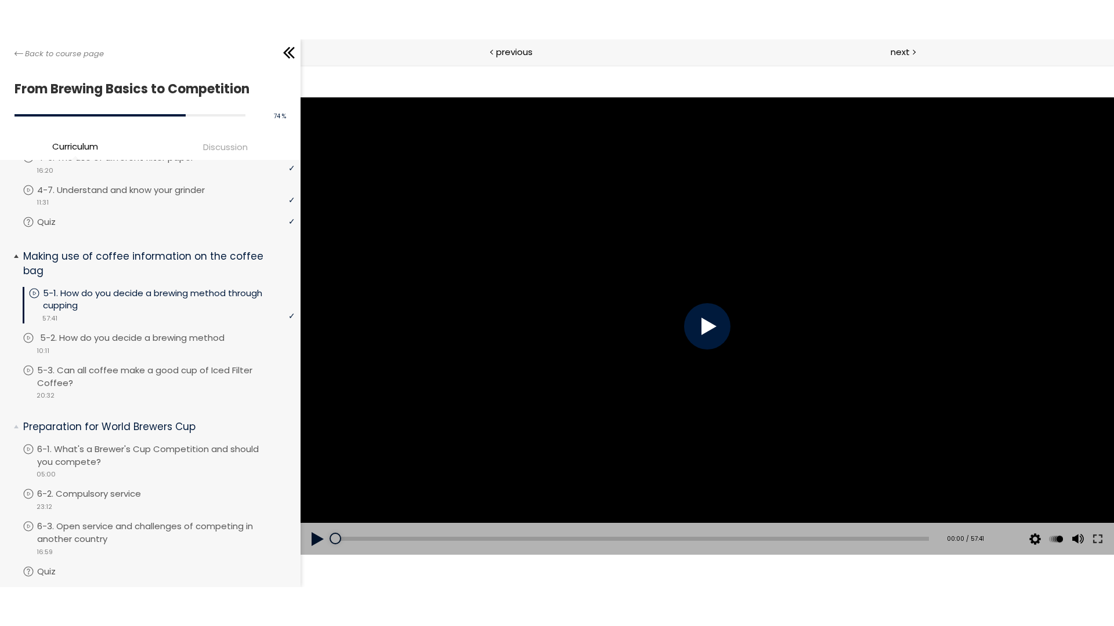
scroll to position [986, 0]
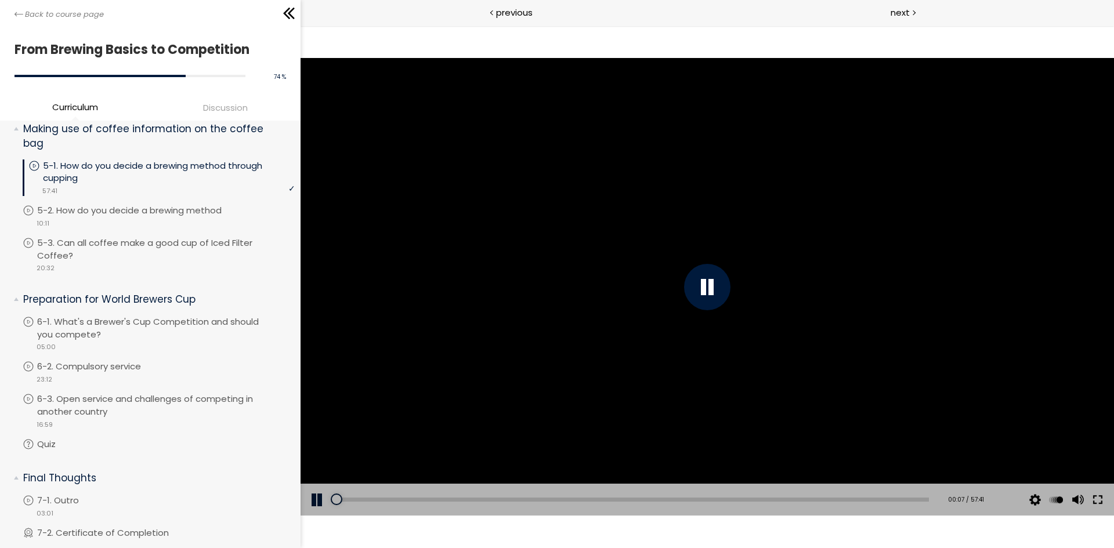
click at [1092, 497] on button at bounding box center [1097, 500] width 21 height 32
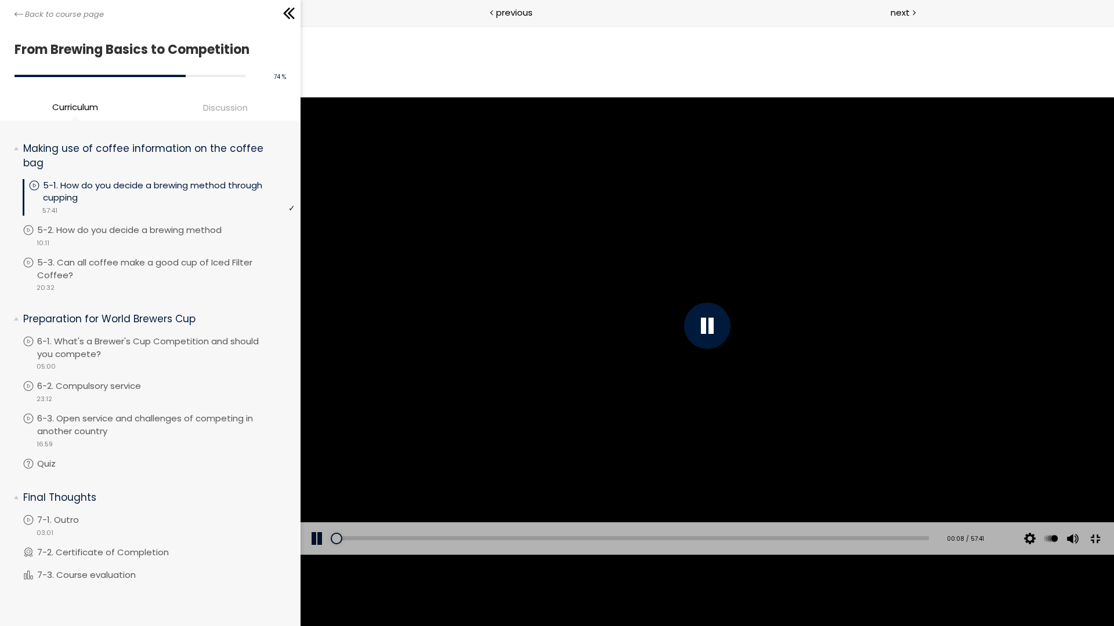
scroll to position [965, 0]
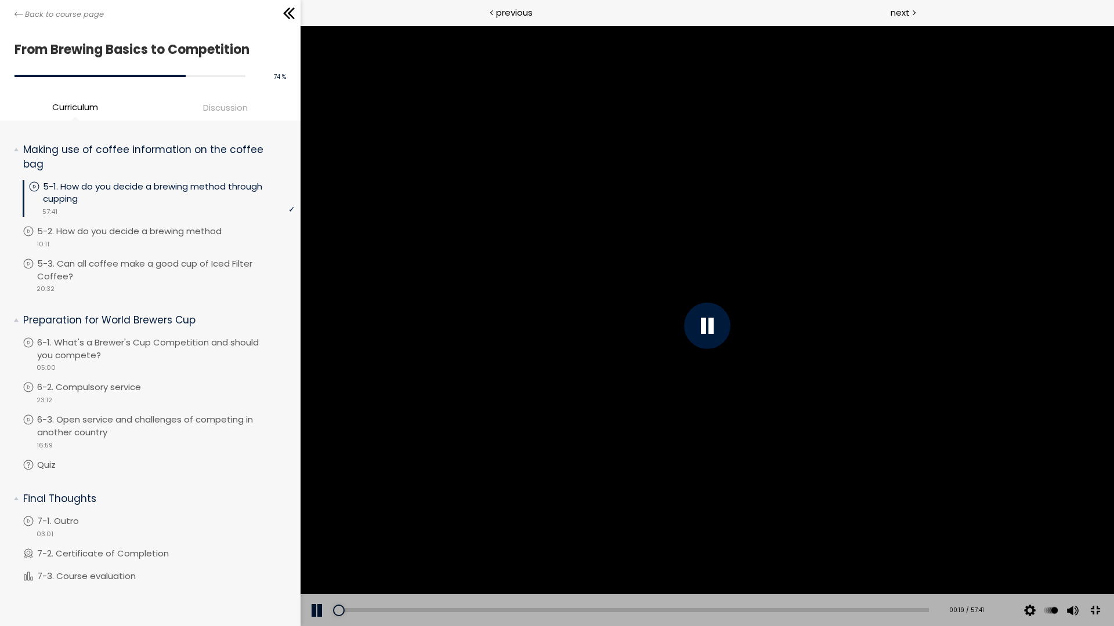
click at [1108, 624] on button at bounding box center [1095, 611] width 26 height 26
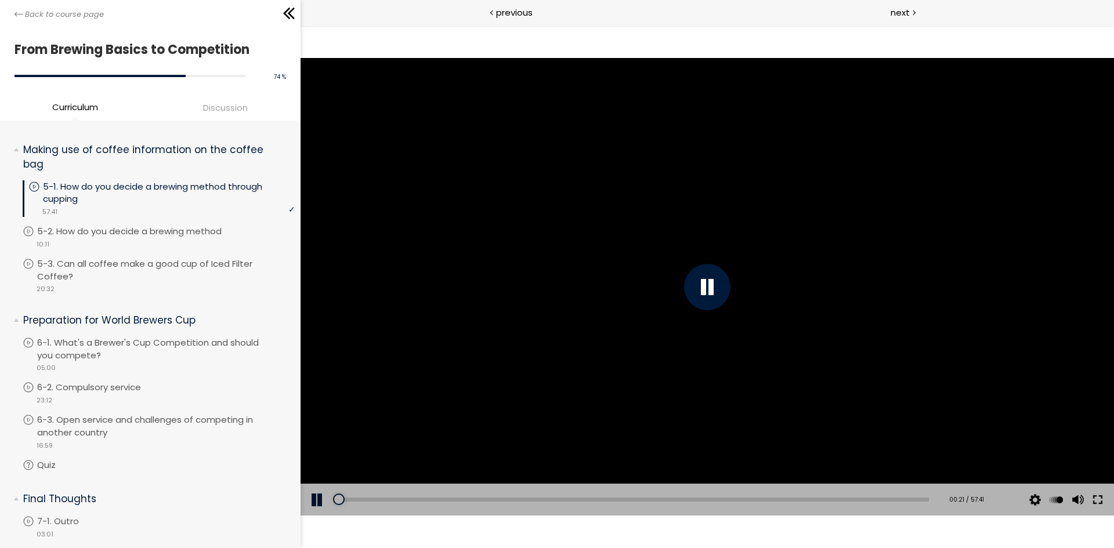
click at [1096, 499] on button at bounding box center [1097, 500] width 21 height 32
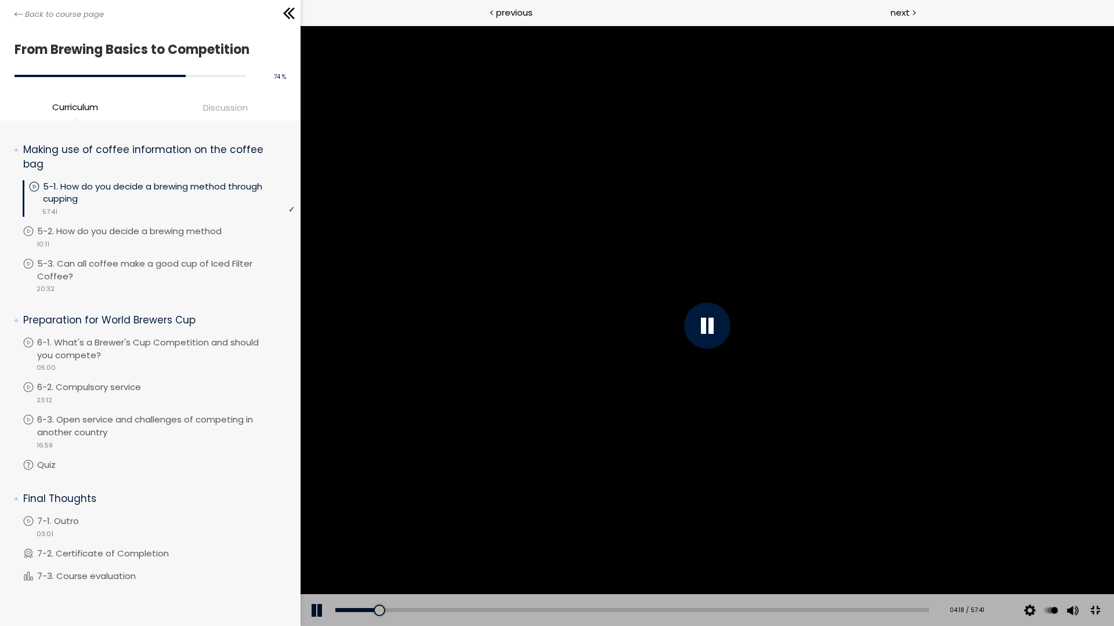
click at [1114, 496] on div at bounding box center [706, 326] width 813 height 601
